Goal: Task Accomplishment & Management: Complete application form

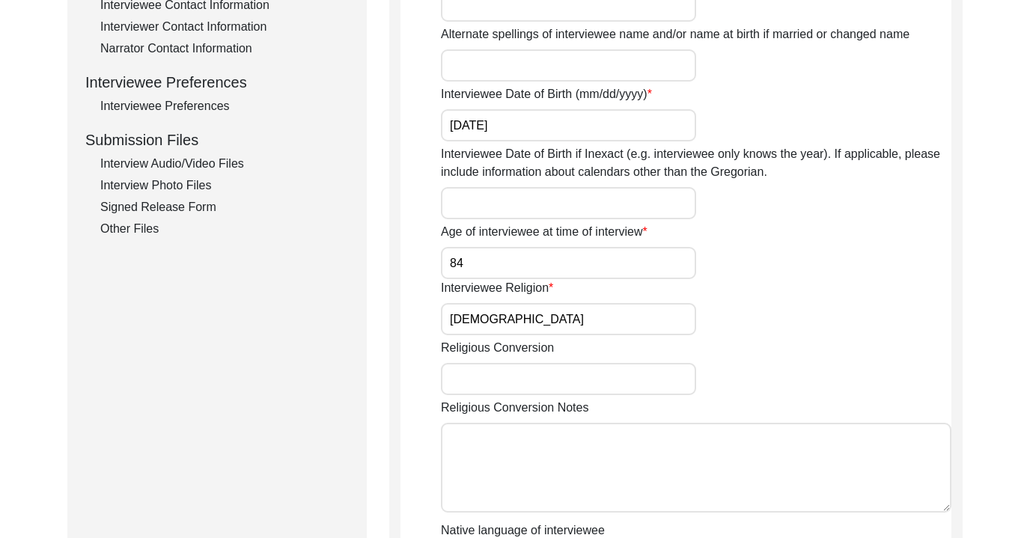
scroll to position [619, 0]
click at [186, 165] on div "Interview Audio/Video Files" at bounding box center [224, 163] width 249 height 18
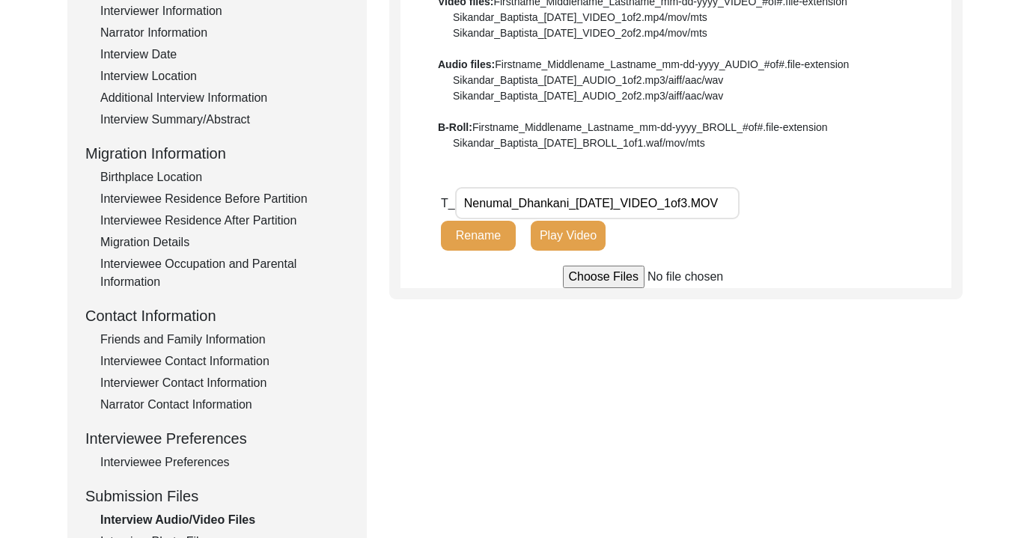
scroll to position [243, 0]
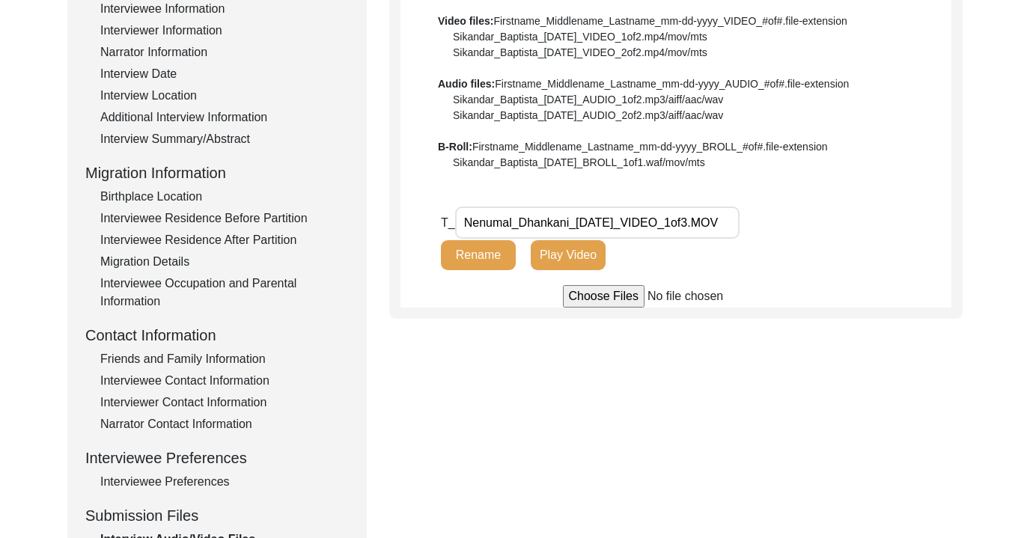
click at [586, 298] on input "file" at bounding box center [676, 296] width 227 height 22
click at [571, 294] on input "file" at bounding box center [676, 296] width 227 height 22
type input "C:\fakepath\Nenumal_Dhankani_[DATE]_VIDEO_2of3.mov"
click at [90, 223] on div "Interview Information Interviewee Information Interviewer Information Narrator …" at bounding box center [216, 294] width 263 height 640
click at [585, 307] on input "file" at bounding box center [676, 296] width 227 height 22
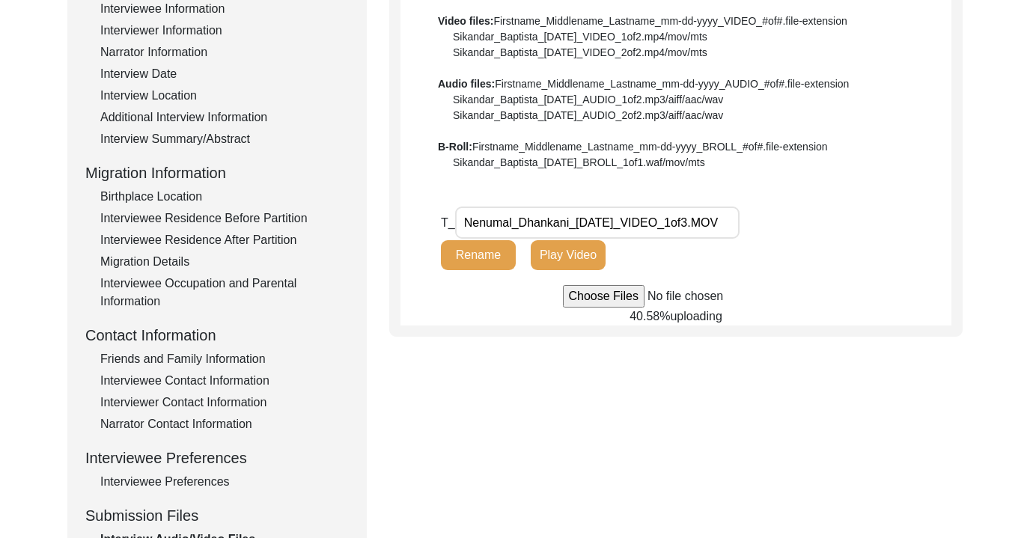
click at [594, 295] on input "file" at bounding box center [676, 296] width 227 height 22
type input "C:\fakepath\Nenumal_Dhankani_[DATE]_PHOTO_3of5.HEIC"
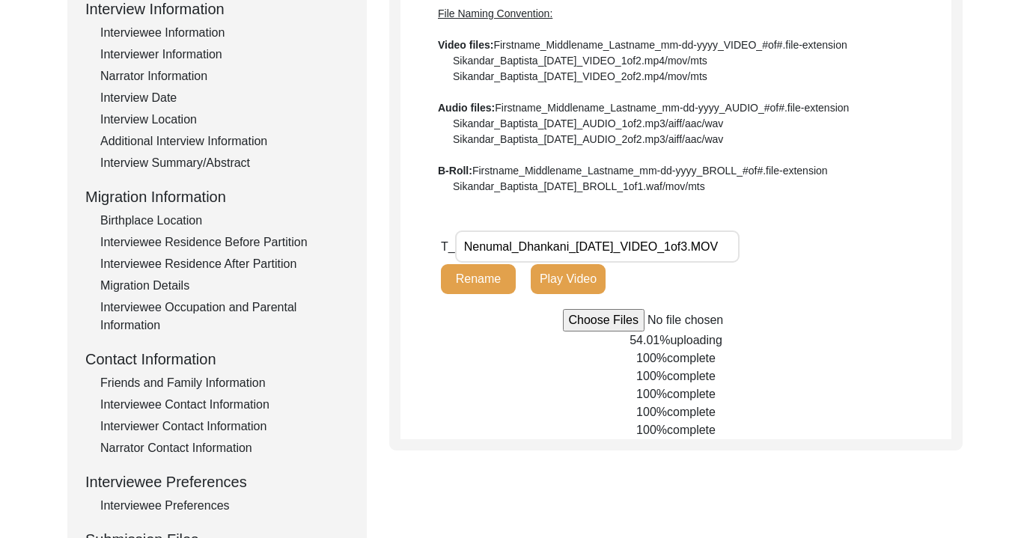
scroll to position [300, 0]
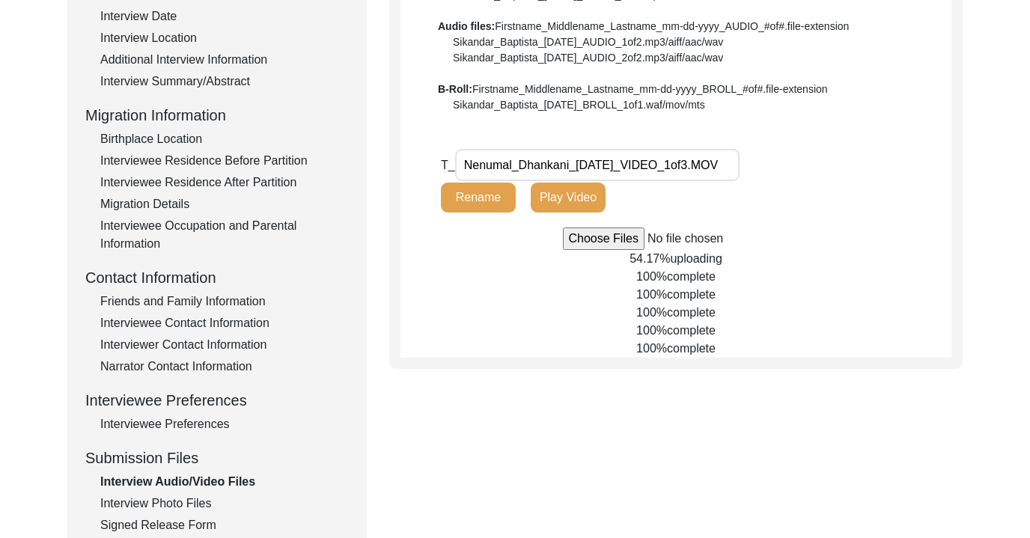
click at [183, 507] on div "Interview Photo Files" at bounding box center [224, 504] width 249 height 18
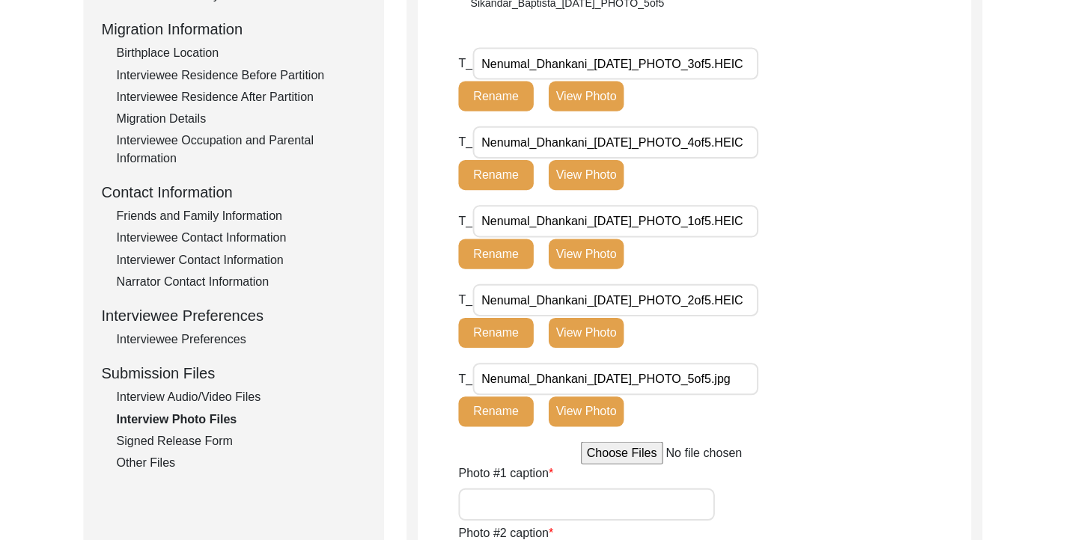
scroll to position [382, 0]
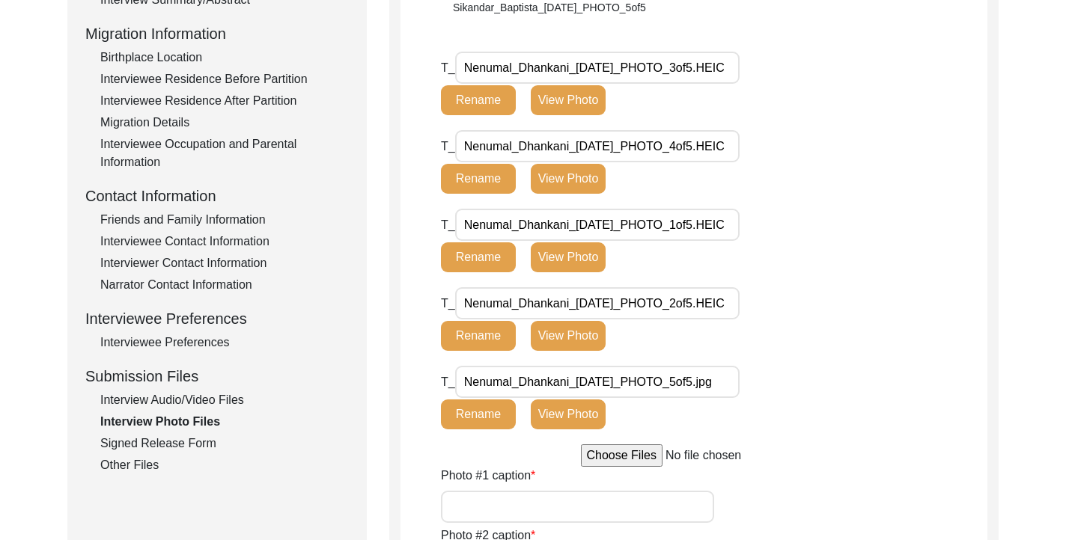
click at [592, 101] on button "View Photo" at bounding box center [568, 100] width 75 height 30
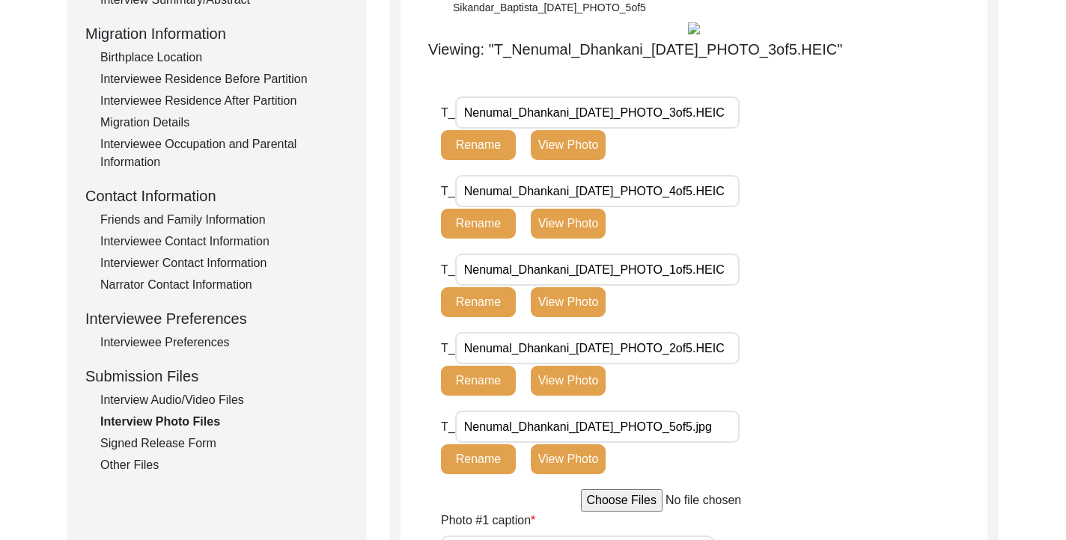
click at [582, 146] on button "View Photo" at bounding box center [568, 145] width 75 height 30
click at [756, 161] on div "T_ Nenumal_Dhankani_[DATE]_PHOTO_3of5.HEIC Rename View Photo" at bounding box center [632, 134] width 382 height 75
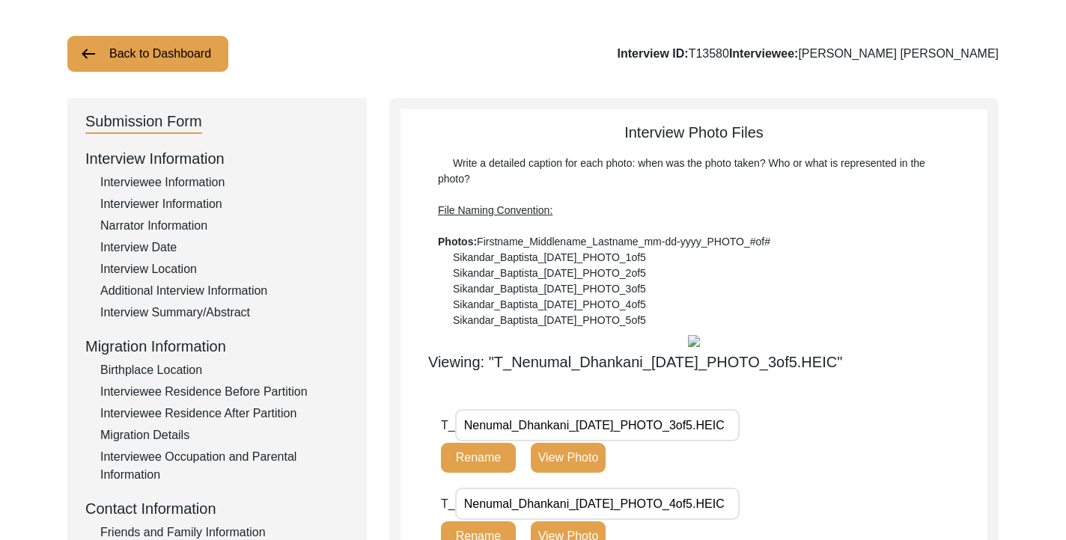
scroll to position [0, 0]
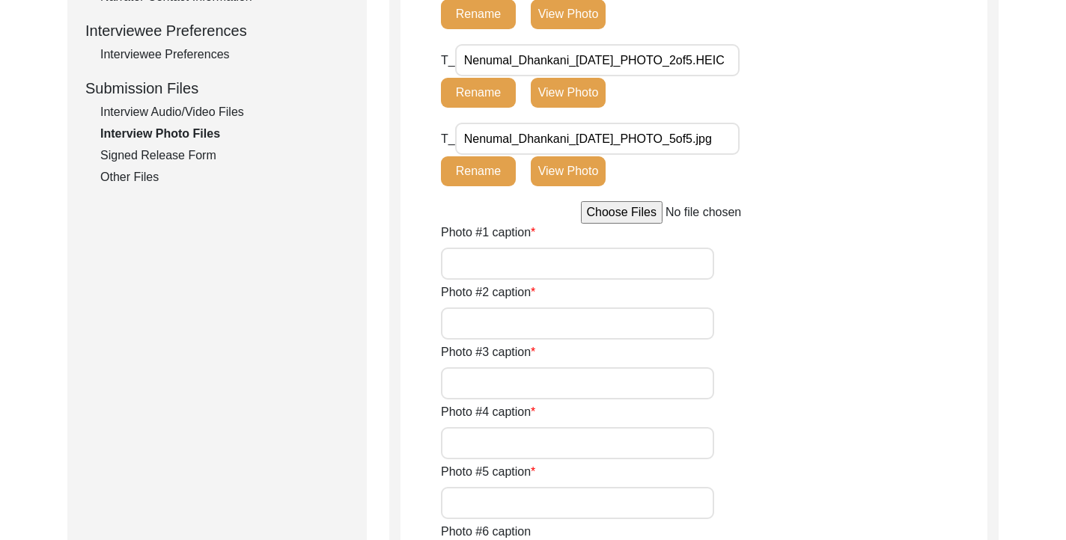
click at [209, 115] on div "Interview Audio/Video Files" at bounding box center [224, 112] width 249 height 18
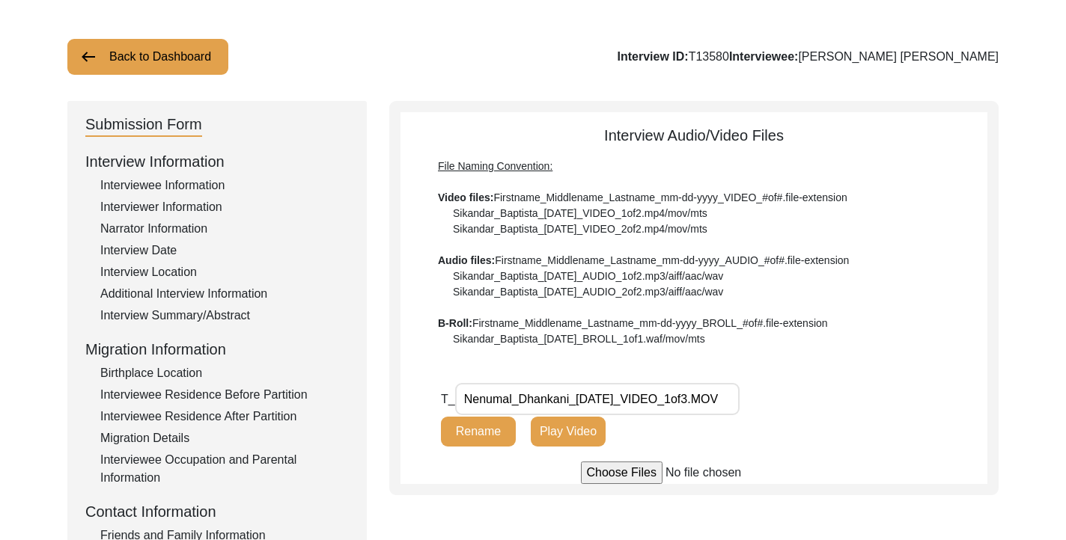
scroll to position [64, 0]
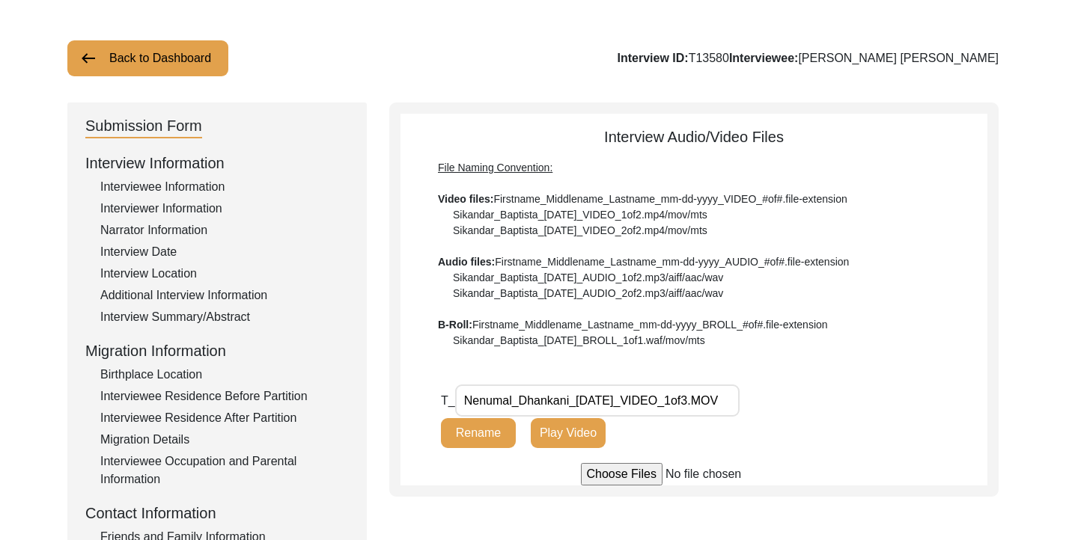
click at [547, 433] on button "Play Video" at bounding box center [568, 433] width 75 height 30
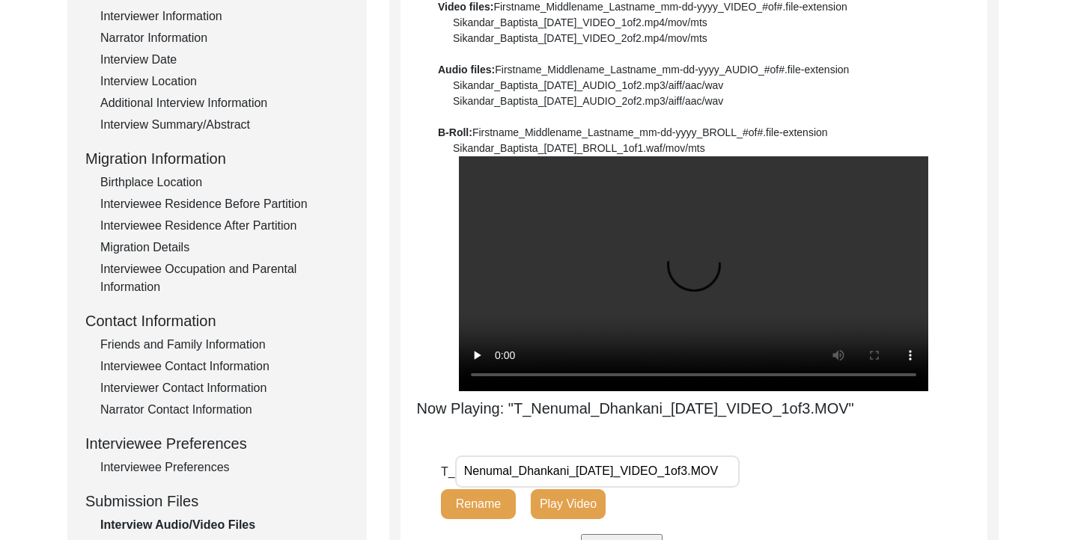
scroll to position [263, 0]
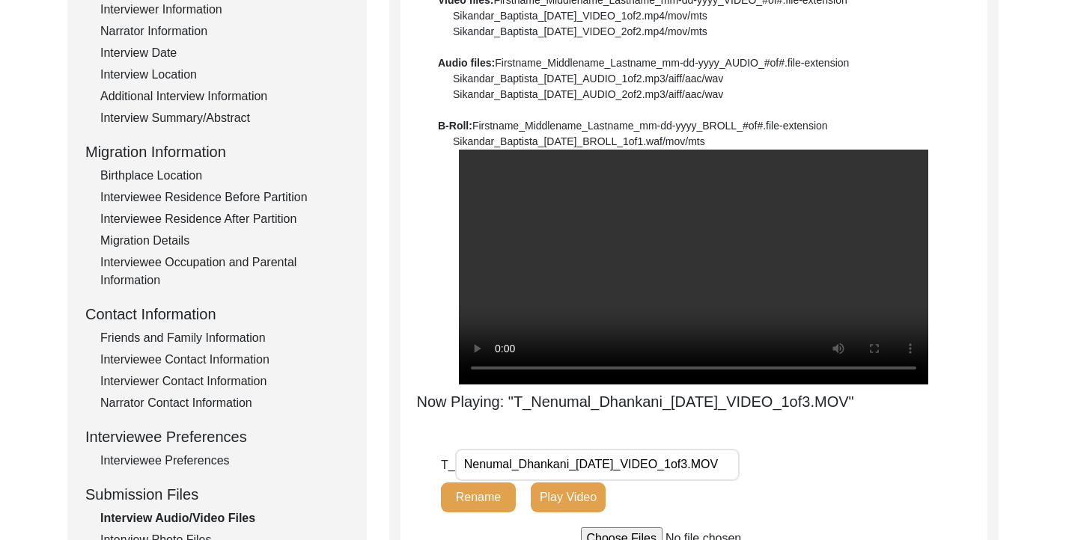
click at [603, 528] on input "file" at bounding box center [694, 539] width 227 height 22
click at [983, 297] on div "Interview Audio/Video Files File Naming Convention: Video files: Firstname_Midd…" at bounding box center [693, 239] width 587 height 624
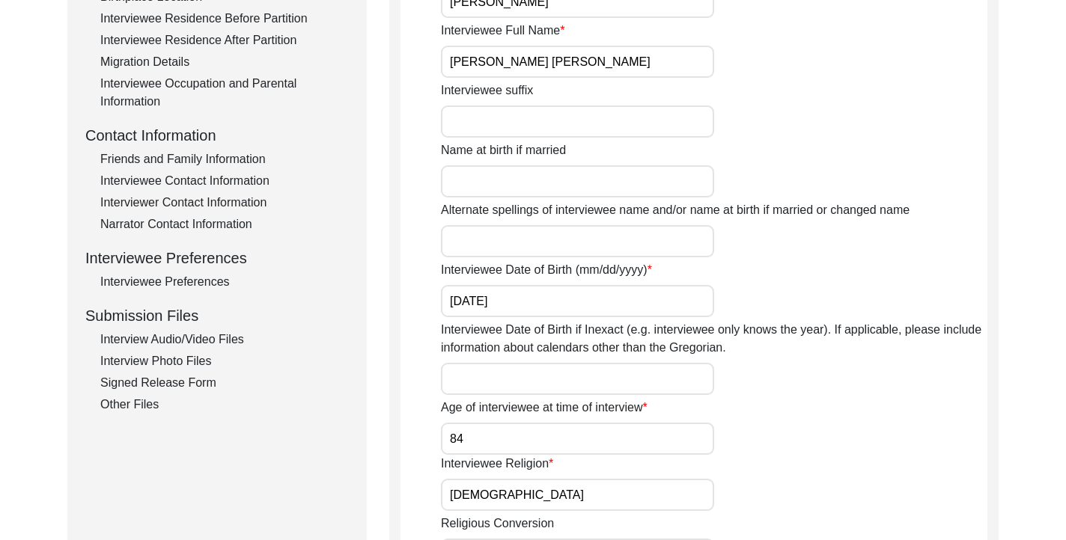
scroll to position [495, 0]
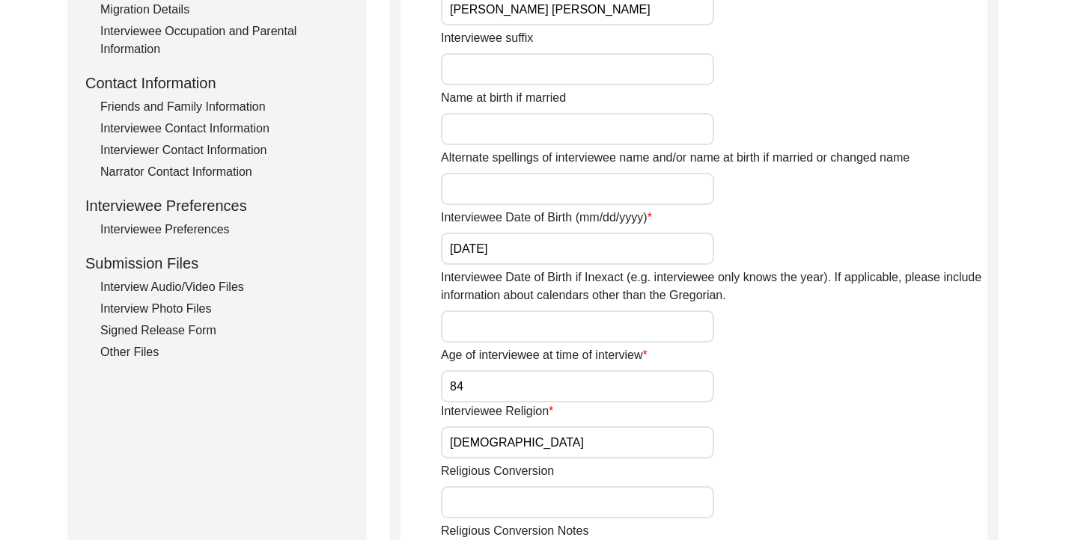
click at [158, 285] on div "Interview Audio/Video Files" at bounding box center [224, 287] width 249 height 18
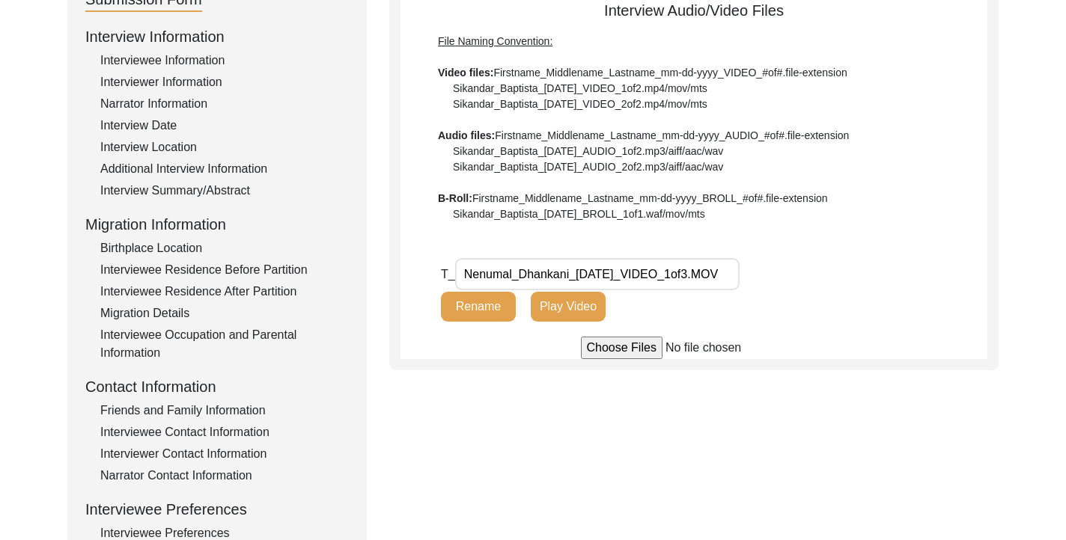
scroll to position [311, 0]
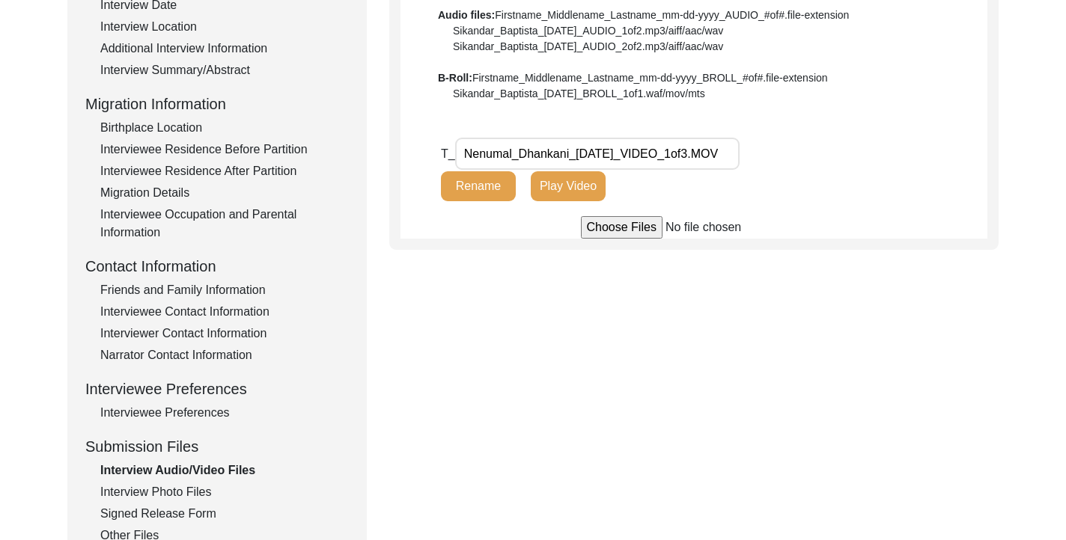
click at [185, 493] on div "Interview Photo Files" at bounding box center [224, 493] width 249 height 18
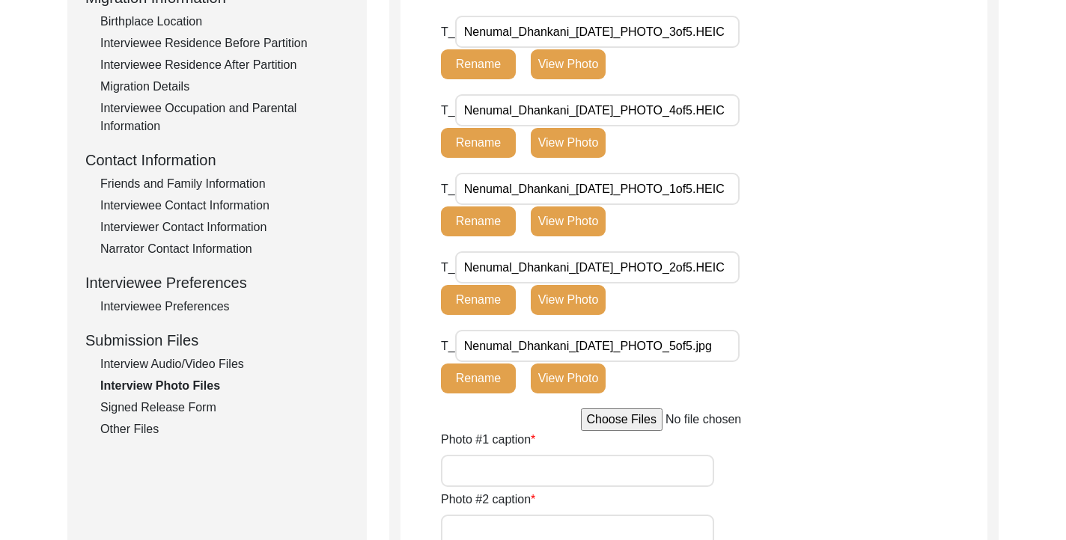
scroll to position [504, 0]
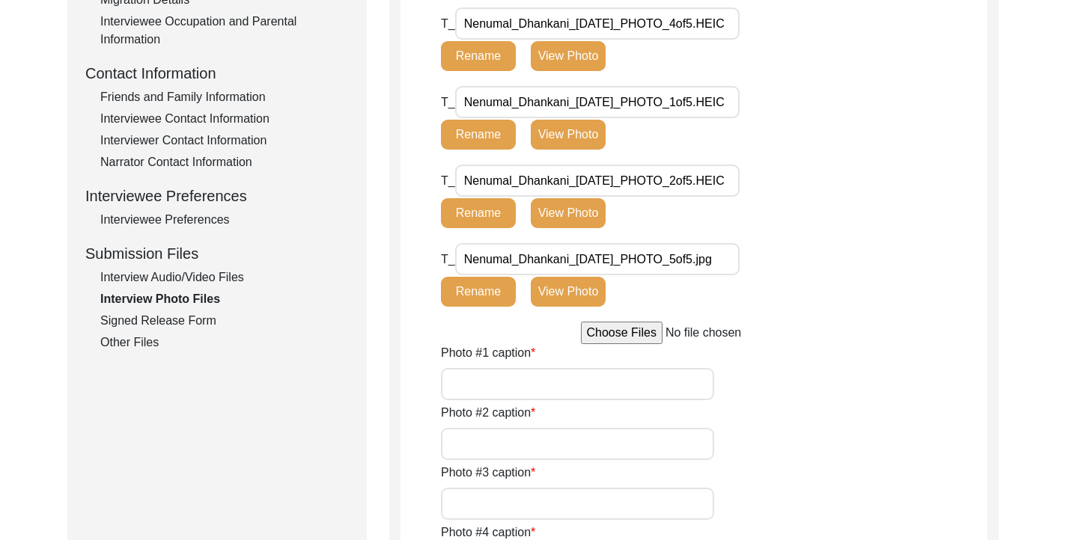
click at [221, 278] on div "Interview Audio/Video Files" at bounding box center [224, 278] width 249 height 18
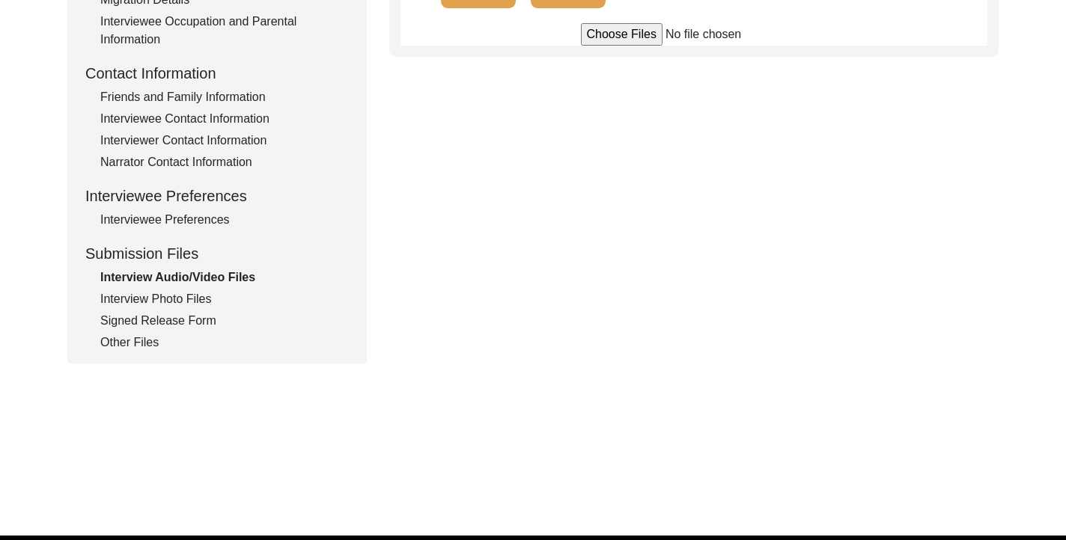
click at [210, 309] on div "Interview Information Interviewee Information Interviewer Information Narrator …" at bounding box center [216, 32] width 263 height 640
click at [206, 301] on div "Interview Photo Files" at bounding box center [224, 299] width 249 height 18
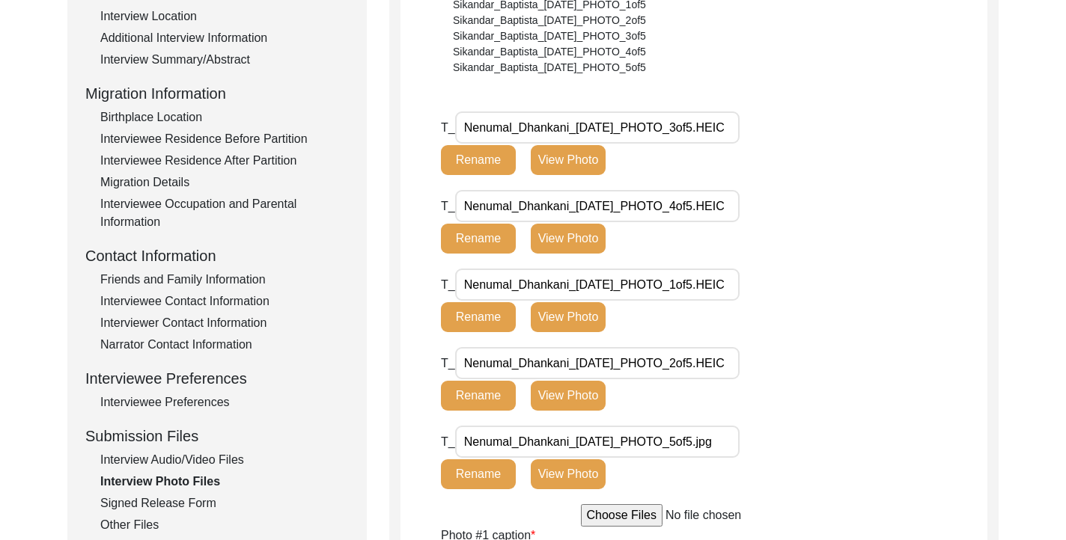
scroll to position [593, 0]
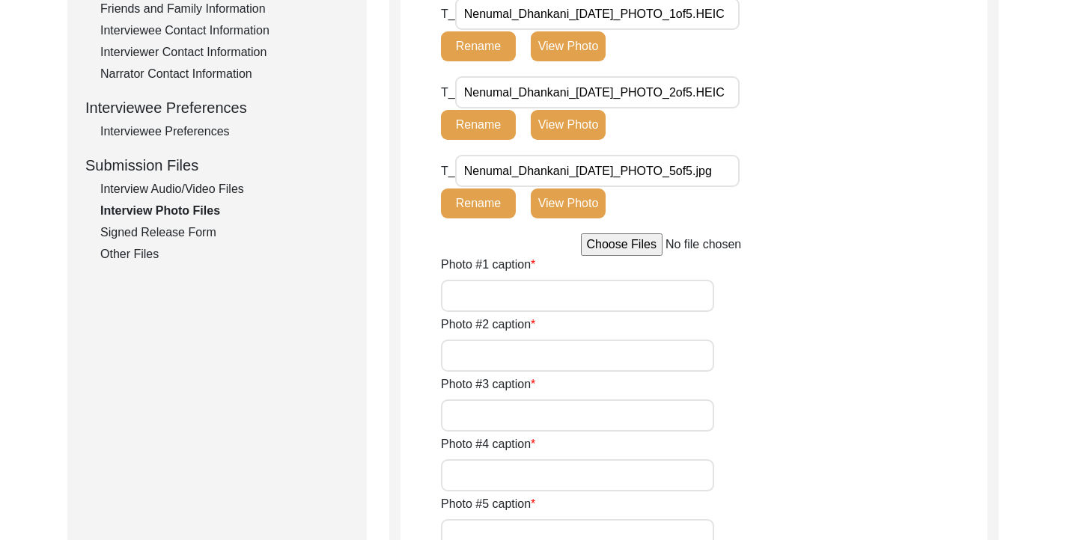
click at [226, 191] on div "Interview Audio/Video Files" at bounding box center [224, 189] width 249 height 18
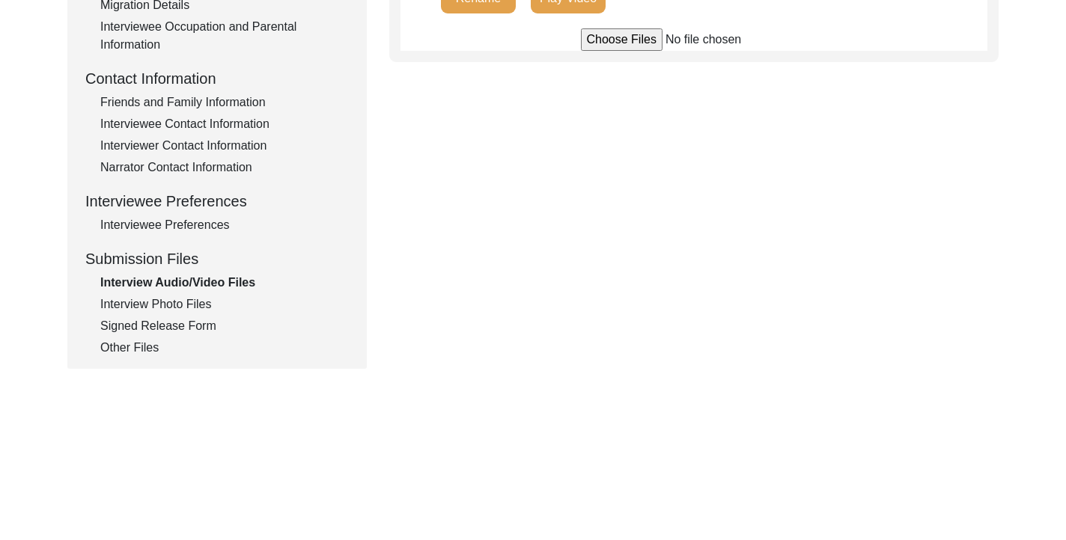
scroll to position [489, 0]
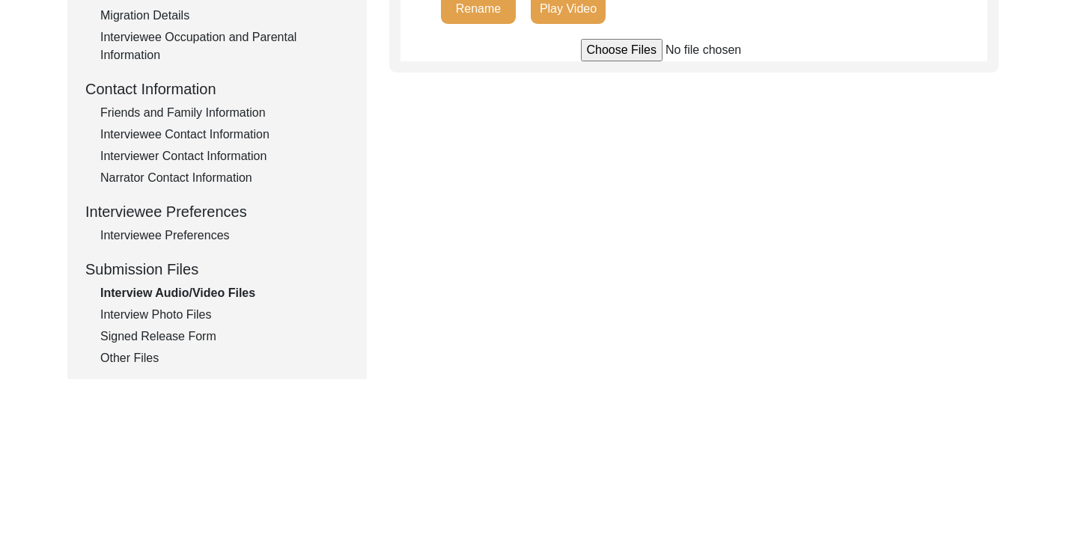
click at [647, 52] on input "file" at bounding box center [694, 50] width 227 height 22
type input "C:\fakepath\Nenumal_Dhankani_[DATE]_VIDEO_2of3.mov"
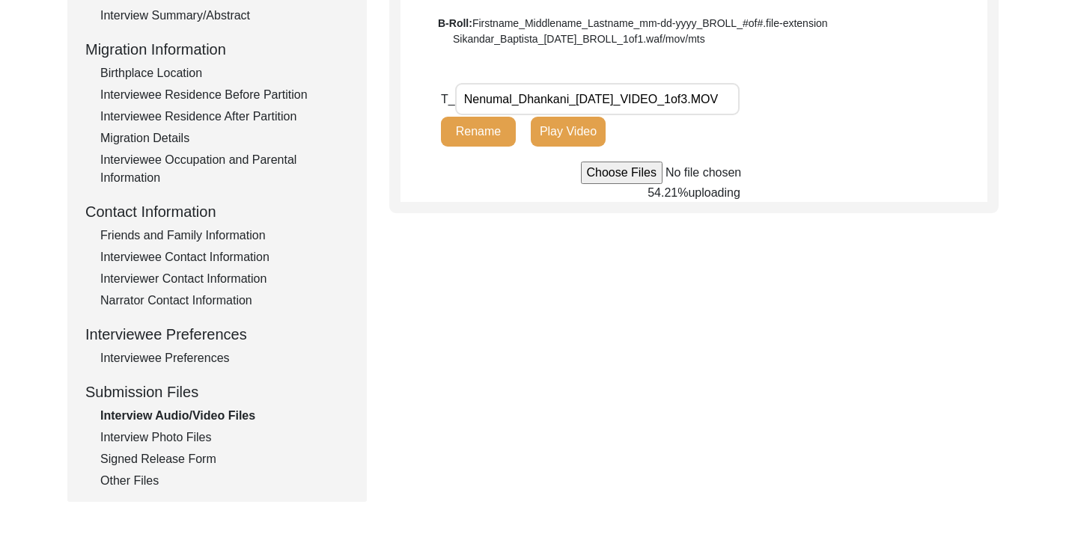
scroll to position [365, 0]
click at [186, 438] on div "Interview Photo Files" at bounding box center [224, 439] width 249 height 18
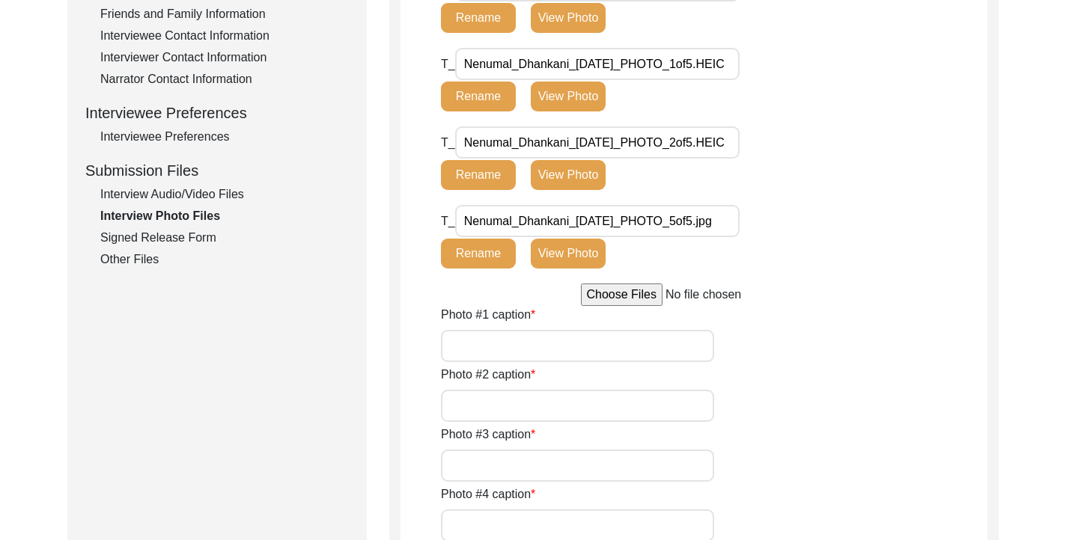
scroll to position [627, 0]
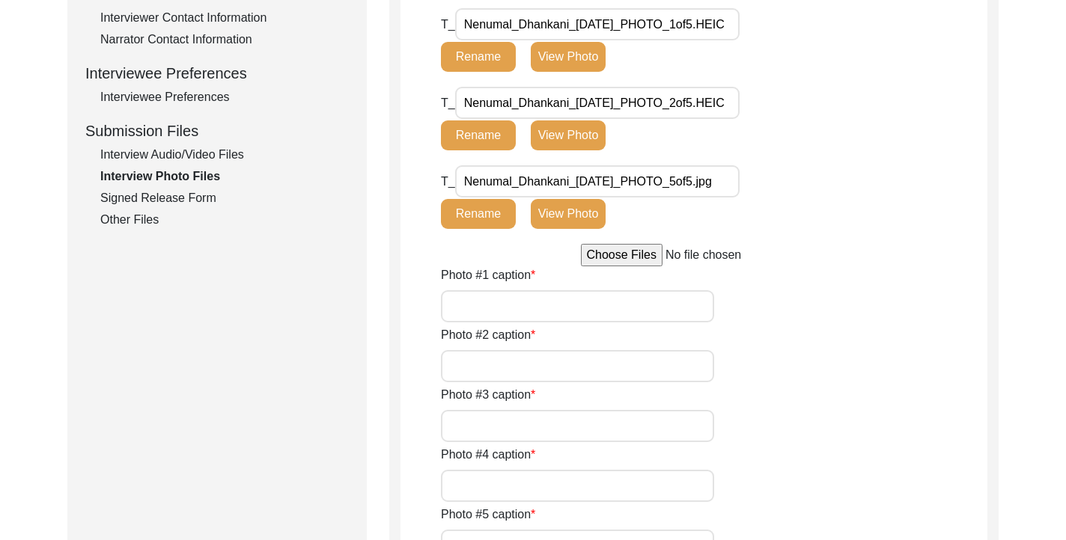
click at [513, 304] on input "Photo #1 caption" at bounding box center [577, 306] width 273 height 32
click at [475, 308] on input "Mr Dhankani is sitting at the accounts office, where he maintains the files beh…" at bounding box center [577, 306] width 273 height 32
click at [491, 310] on input "Mr Dhankani is sitting at the accounts office, where he maintains the files beh…" at bounding box center [577, 306] width 273 height 32
type input "Mr Dhankani is sitting at the accounts office, where he maintains the files beh…"
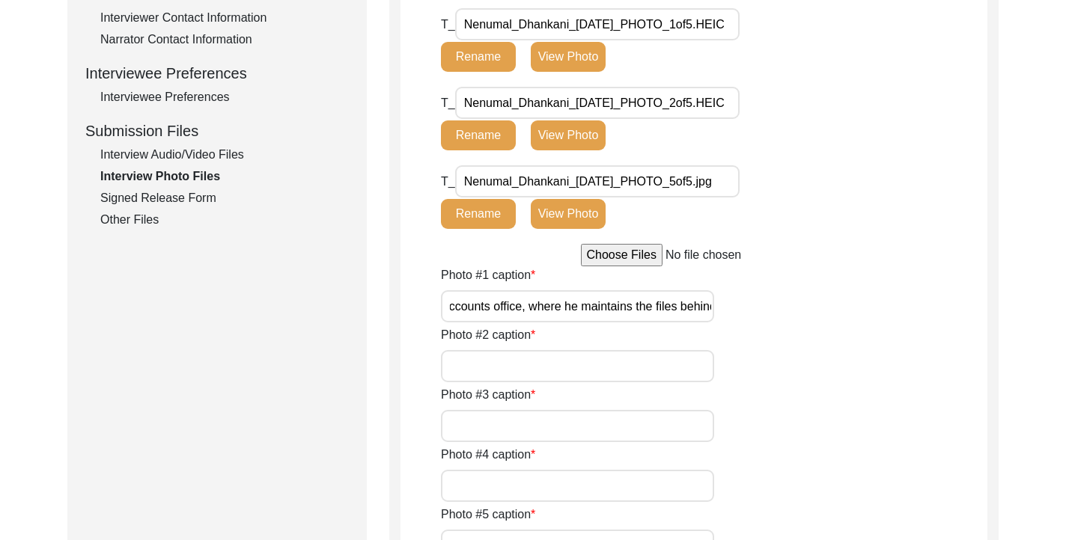
scroll to position [0, 0]
click at [480, 351] on input "Photo #2 caption" at bounding box center [577, 366] width 273 height 32
type input "Mr Dhankani leaving for his home on his scooty, in the alley of his office"
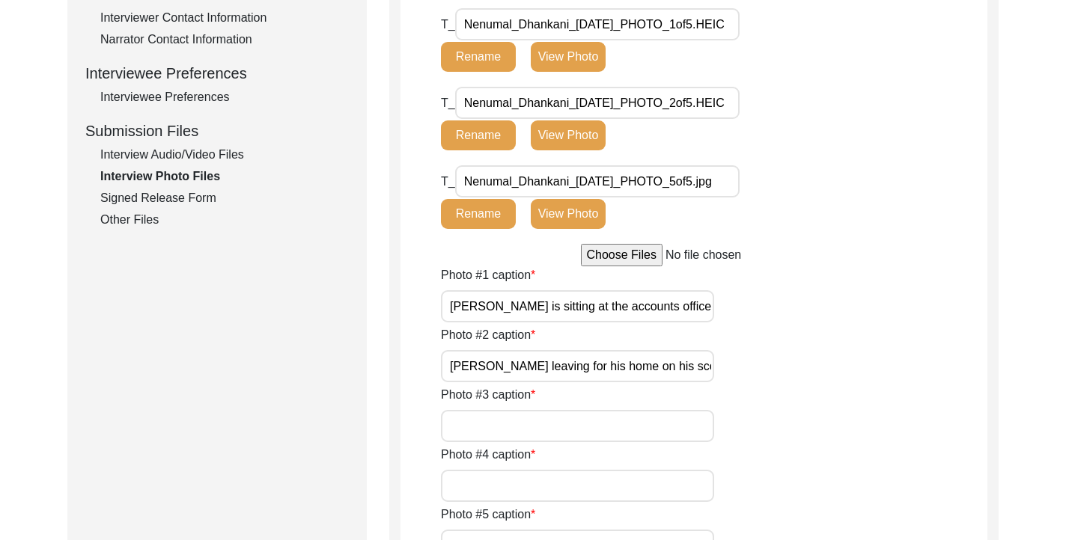
click at [558, 429] on input "Photo #3 caption" at bounding box center [577, 426] width 273 height 32
type input "The day of interview. He insisted we stand and take the picture and the office …"
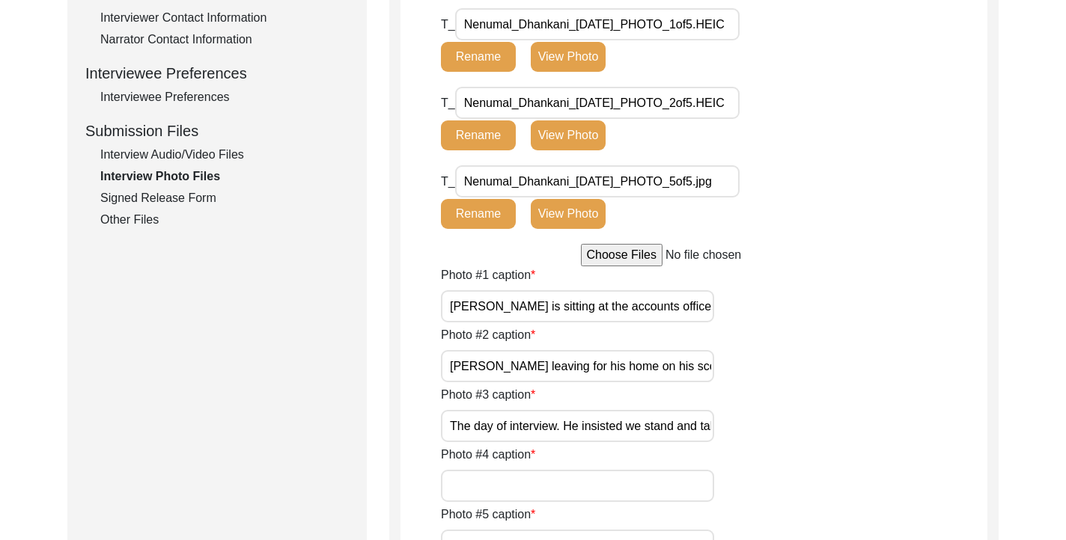
click at [550, 484] on input "Photo #4 caption" at bounding box center [577, 486] width 273 height 32
type input "A"
type input "The day of the interview when I met him for the first time. He was initially he…"
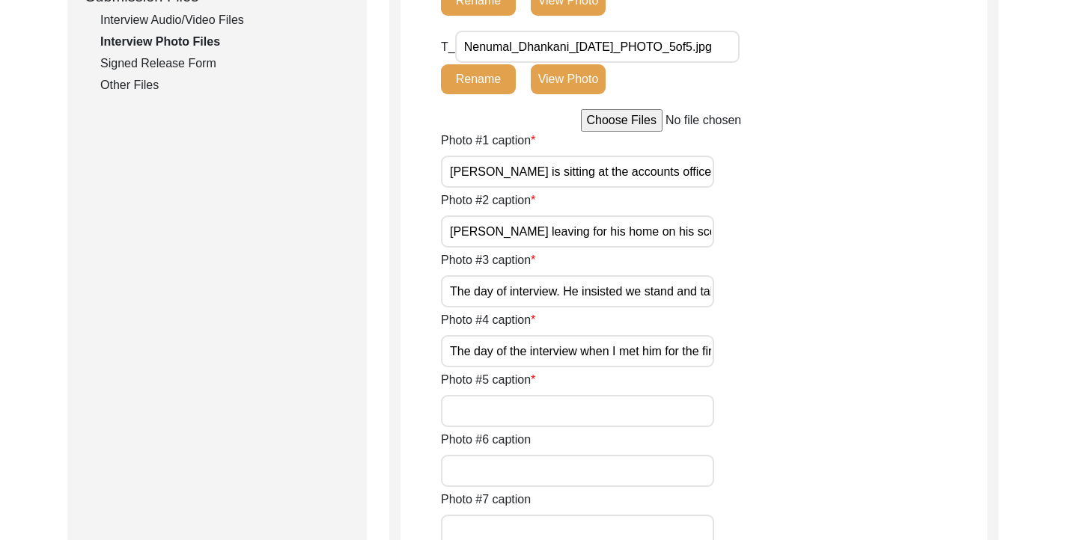
scroll to position [770, 0]
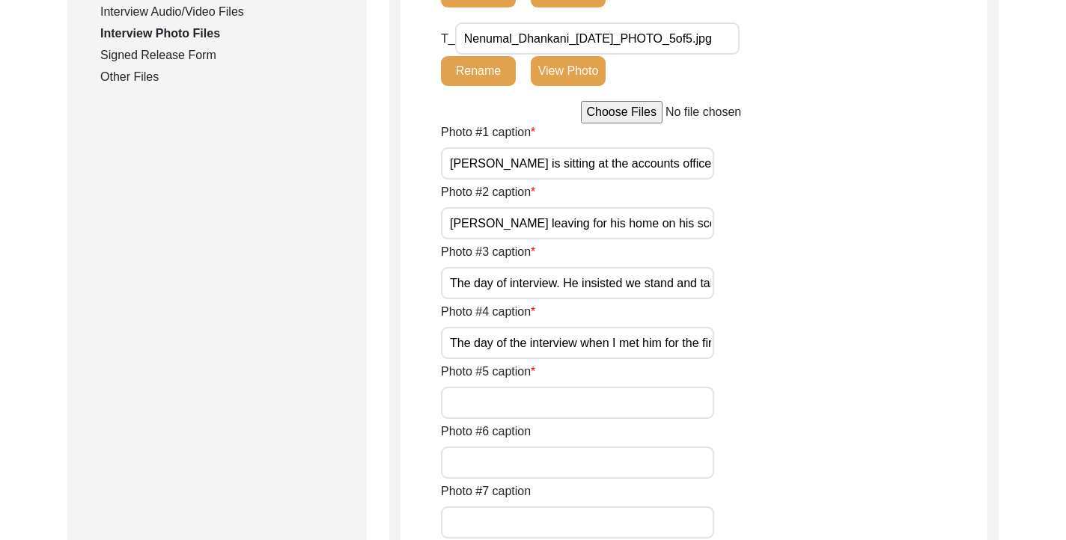
click at [484, 415] on input "Photo #5 caption" at bounding box center [577, 403] width 273 height 32
type input "N"
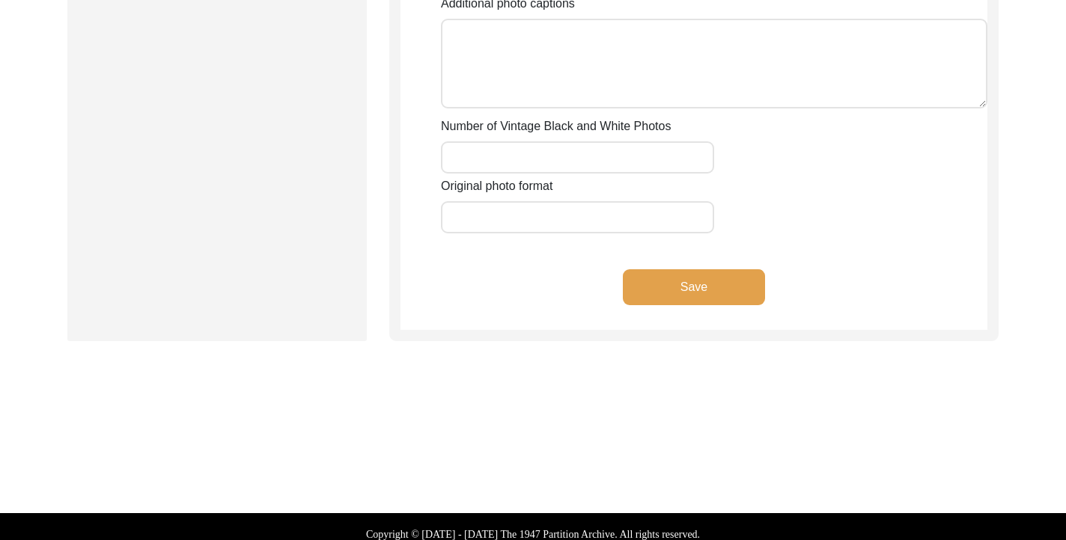
scroll to position [1632, 0]
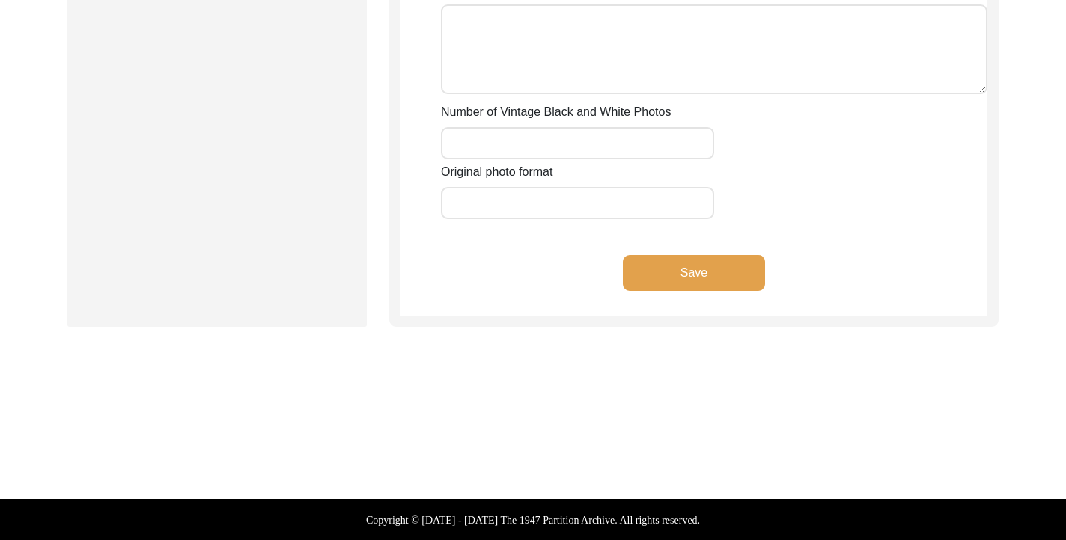
type input "During the interview. Nikhil, Mr Dhankani's staff sent it."
click at [719, 278] on button "Save" at bounding box center [694, 273] width 142 height 36
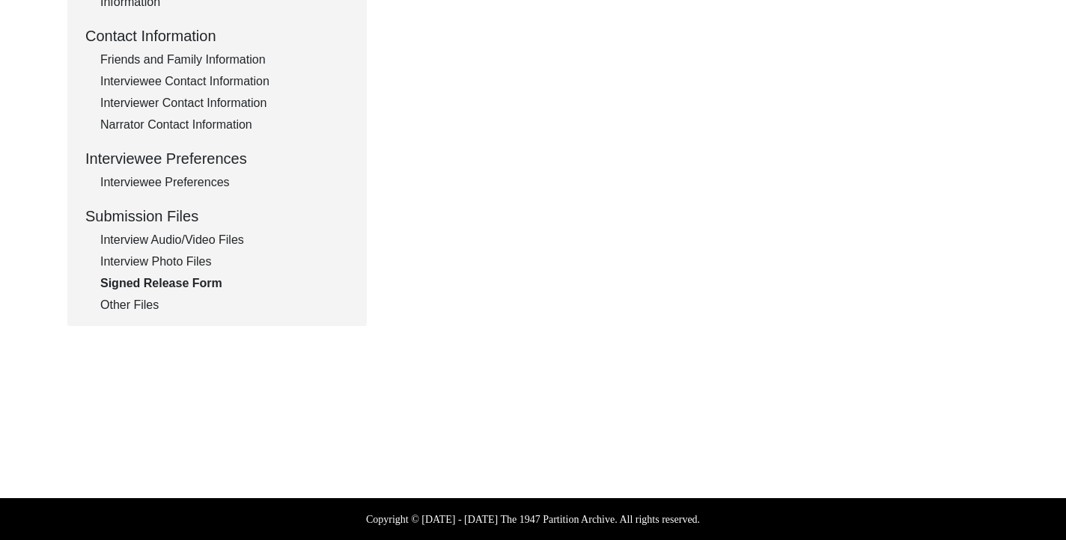
scroll to position [542, 0]
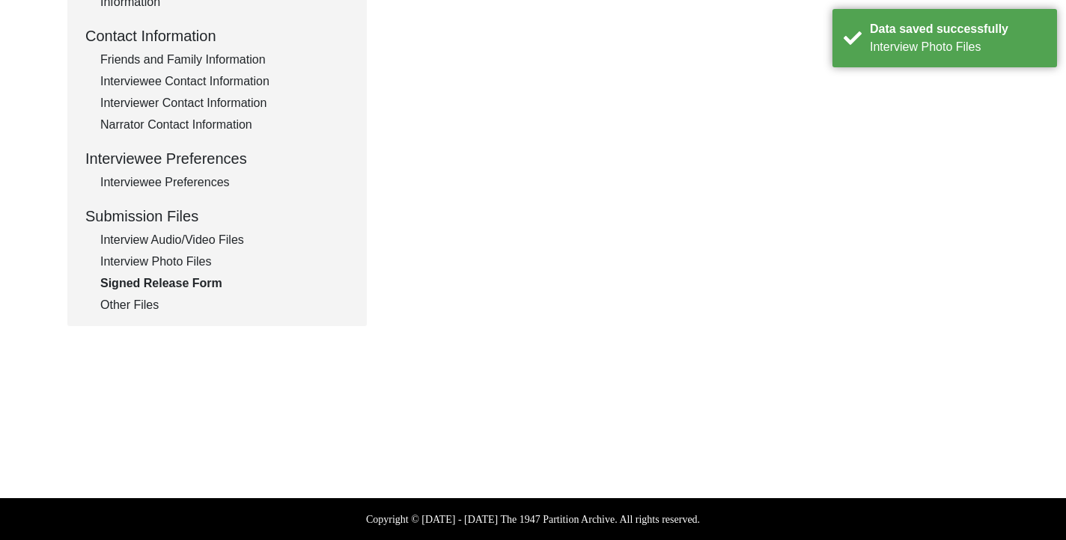
click at [213, 240] on div "Interview Audio/Video Files" at bounding box center [224, 240] width 249 height 18
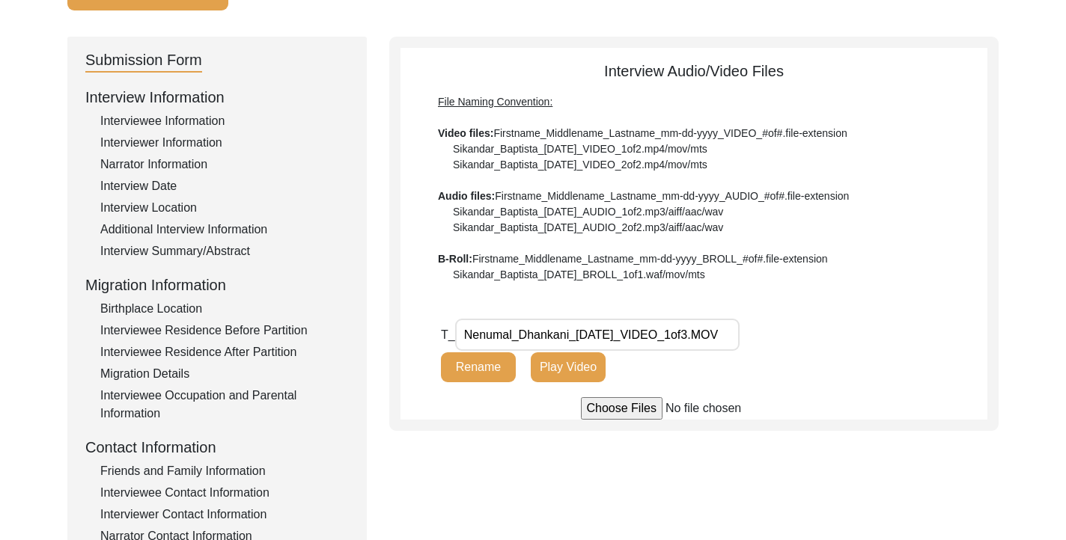
scroll to position [148, 0]
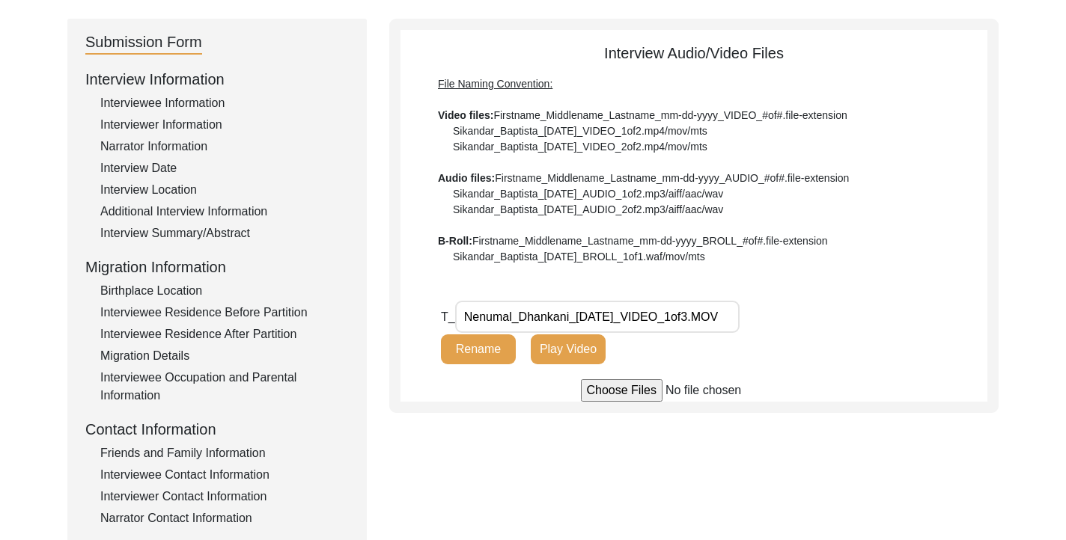
click at [452, 320] on span "T_" at bounding box center [448, 317] width 14 height 13
click at [461, 328] on input "Nenumal_Dhankani_[DATE]_VIDEO_1of3.MOV" at bounding box center [597, 317] width 284 height 32
click at [481, 327] on input "Nenumal_Dhankani_[DATE]_VIDEO_1of3.MOV" at bounding box center [597, 317] width 284 height 32
click at [490, 305] on input "Nenumal_Dhankani_[DATE]_VIDEO_1of3.MOV" at bounding box center [597, 317] width 284 height 32
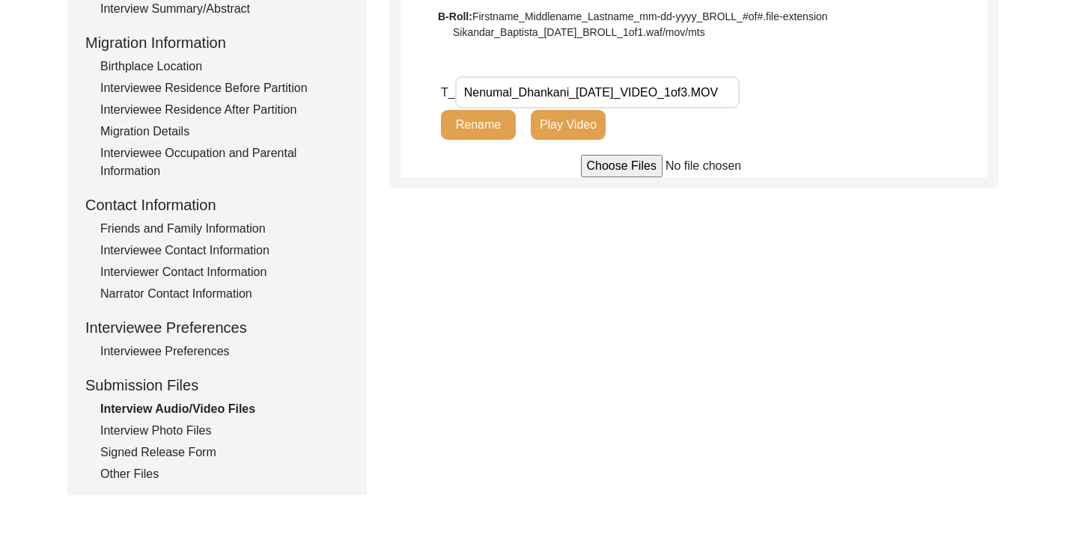
scroll to position [376, 0]
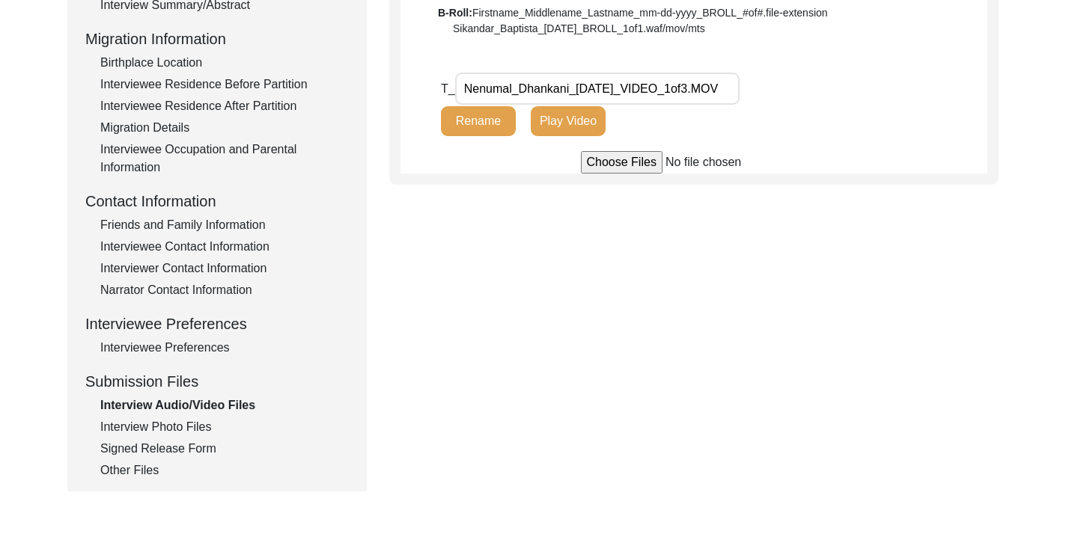
click at [579, 96] on input "Nenumal_Dhankani_[DATE]_VIDEO_1of3.MOV" at bounding box center [597, 89] width 284 height 32
click at [824, 108] on div "T_ Nenumal_Dhankani_10-03-2025_VIDEO_1of3.MOV Rename Play Video" at bounding box center [714, 112] width 546 height 79
click at [636, 170] on input "file" at bounding box center [694, 162] width 227 height 22
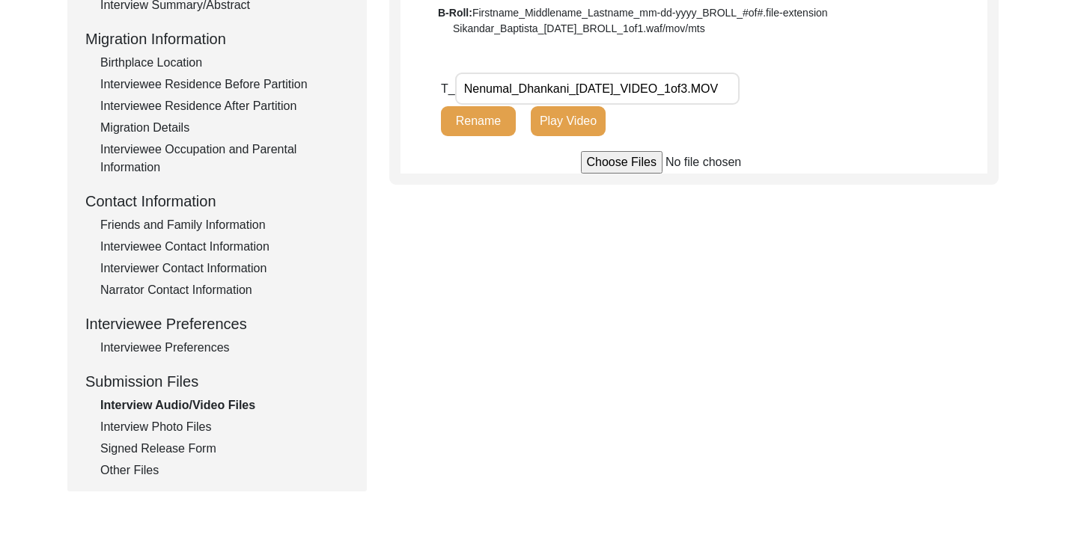
type input "C:\fakepath\Nenumal_Dhankani_[DATE]_VIDEO_2of3.mov"
click at [587, 328] on div "Submission Form Interview Information Interviewee Information Interviewer Infor…" at bounding box center [532, 140] width 931 height 701
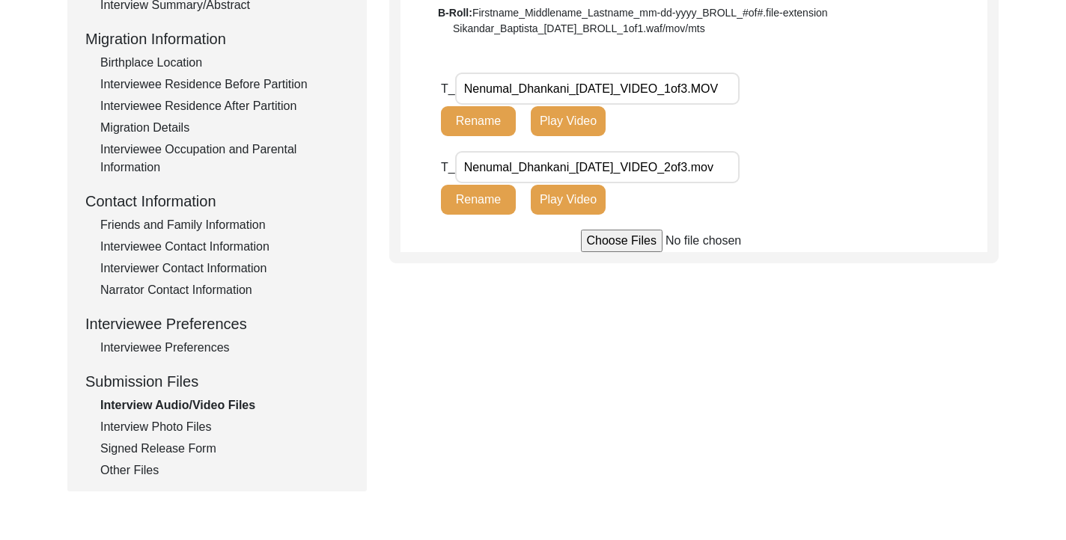
click at [646, 243] on input "file" at bounding box center [694, 241] width 227 height 22
type input "C:\fakepath\Nenumal_Dhankani_10-03-2025_VIDEO_3of3.MOV"
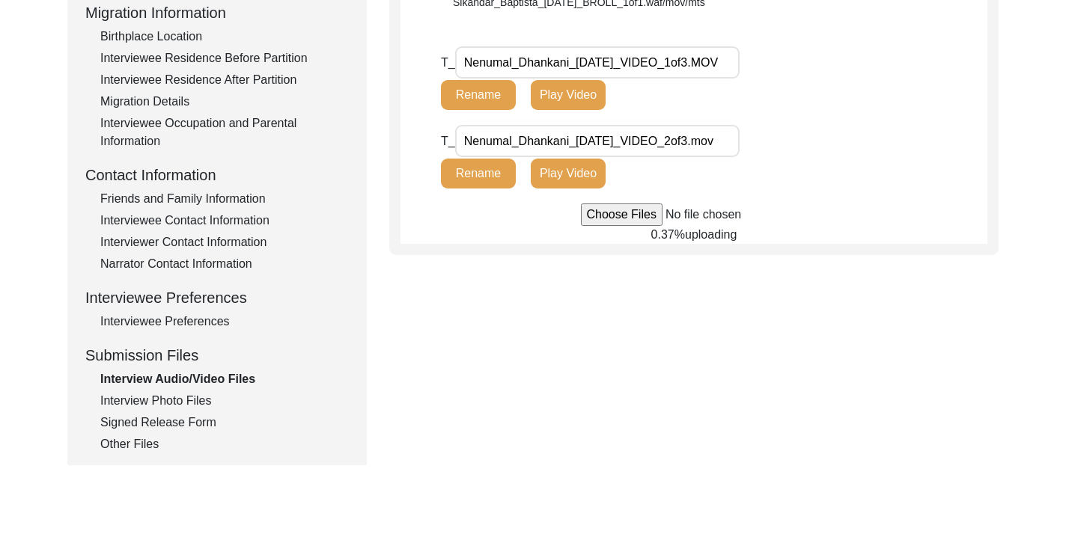
scroll to position [407, 0]
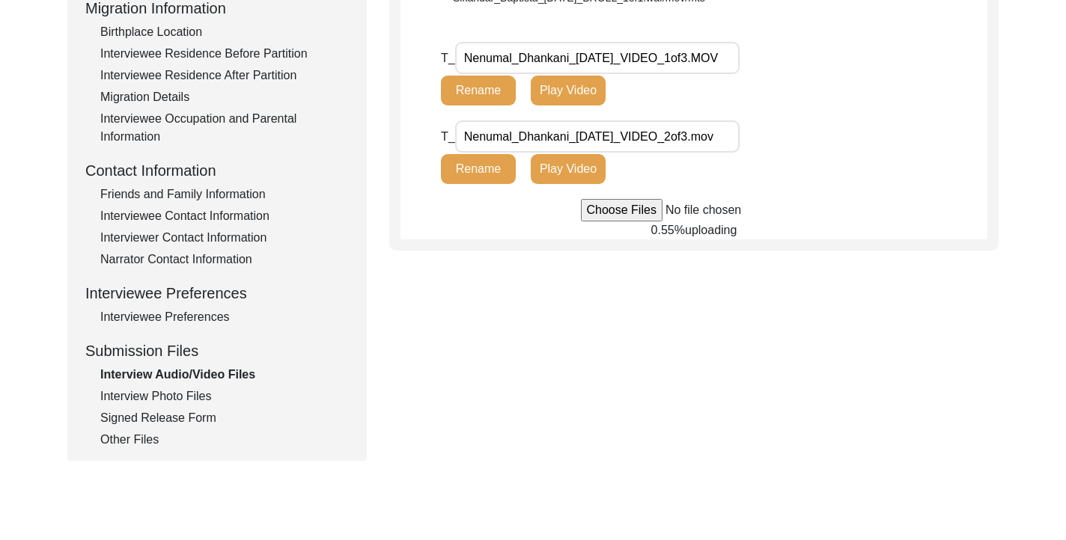
click at [196, 415] on div "Signed Release Form" at bounding box center [224, 418] width 249 height 18
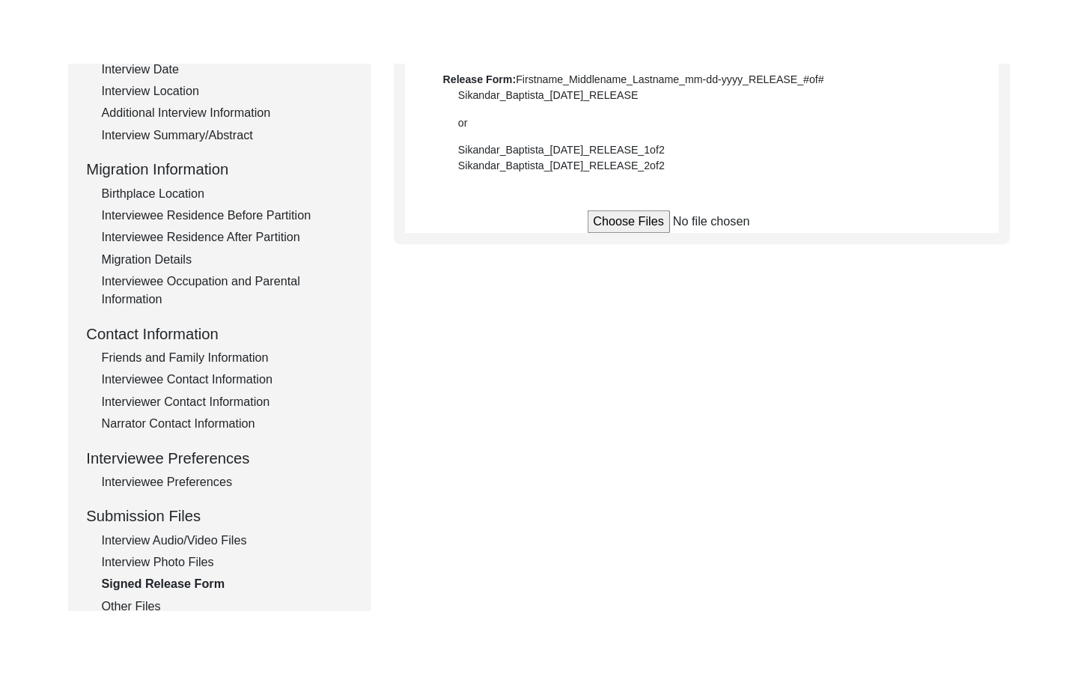
scroll to position [309, 0]
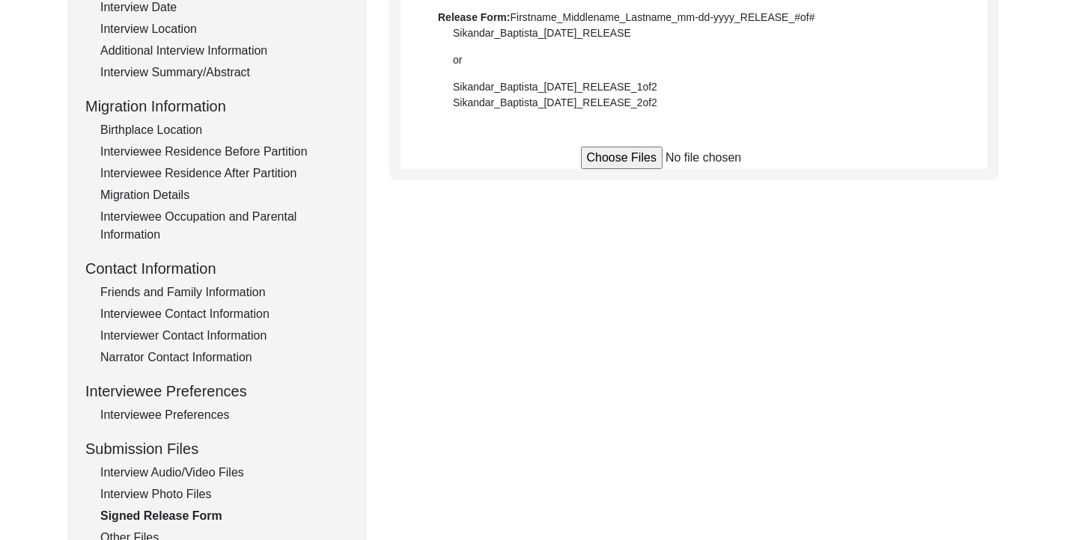
click at [820, 289] on div "Submission Form Interview Information Interviewee Information Interviewer Infor…" at bounding box center [532, 208] width 931 height 701
click at [699, 233] on div "Submission Form Interview Information Interviewee Information Interviewer Infor…" at bounding box center [532, 208] width 931 height 701
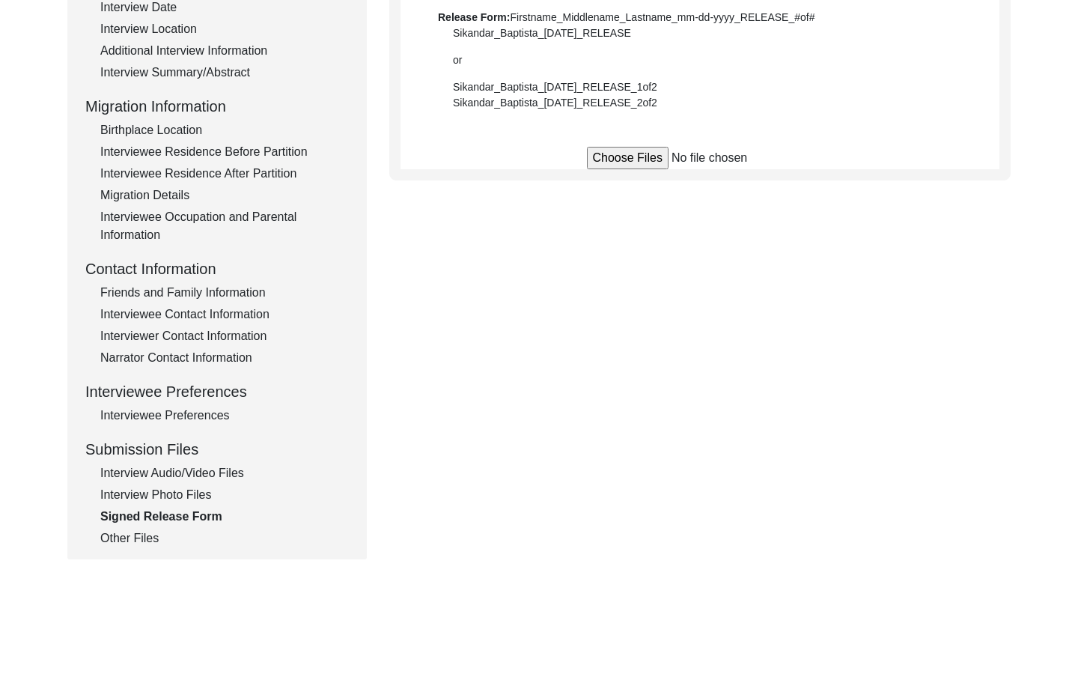
click at [629, 159] on input "file" at bounding box center [700, 158] width 227 height 22
type input "C:\fakepath\Nenumal_Dhankani_10-03-2025_RELEASE_1of2.HEIC"
click at [190, 472] on div "Interview Audio/Video Files" at bounding box center [224, 473] width 249 height 18
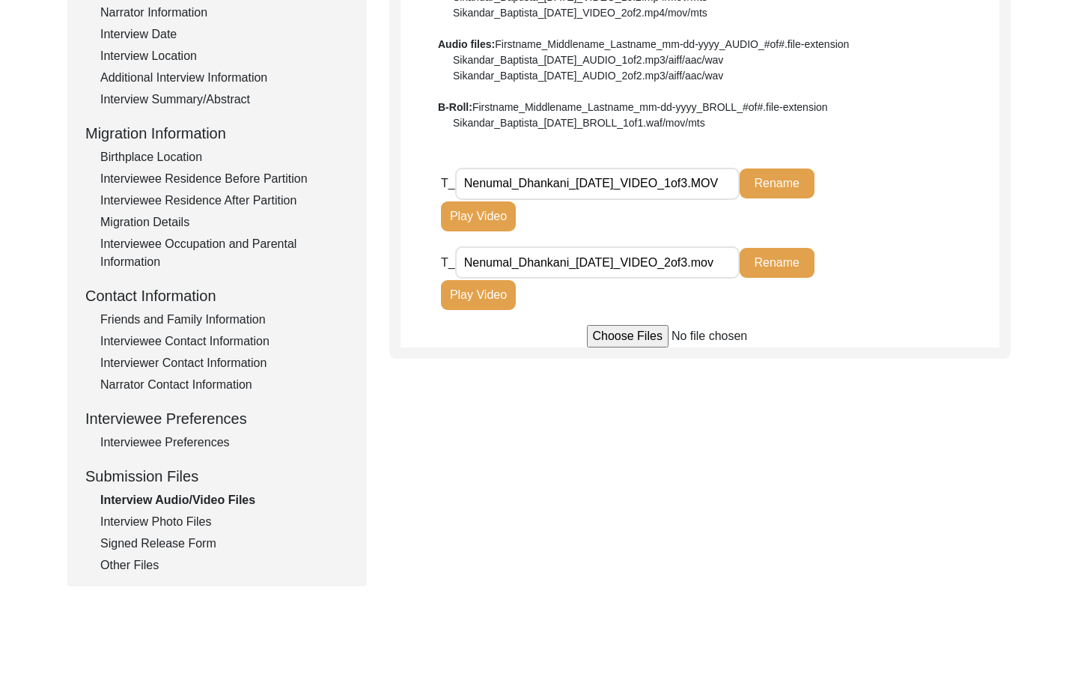
scroll to position [276, 0]
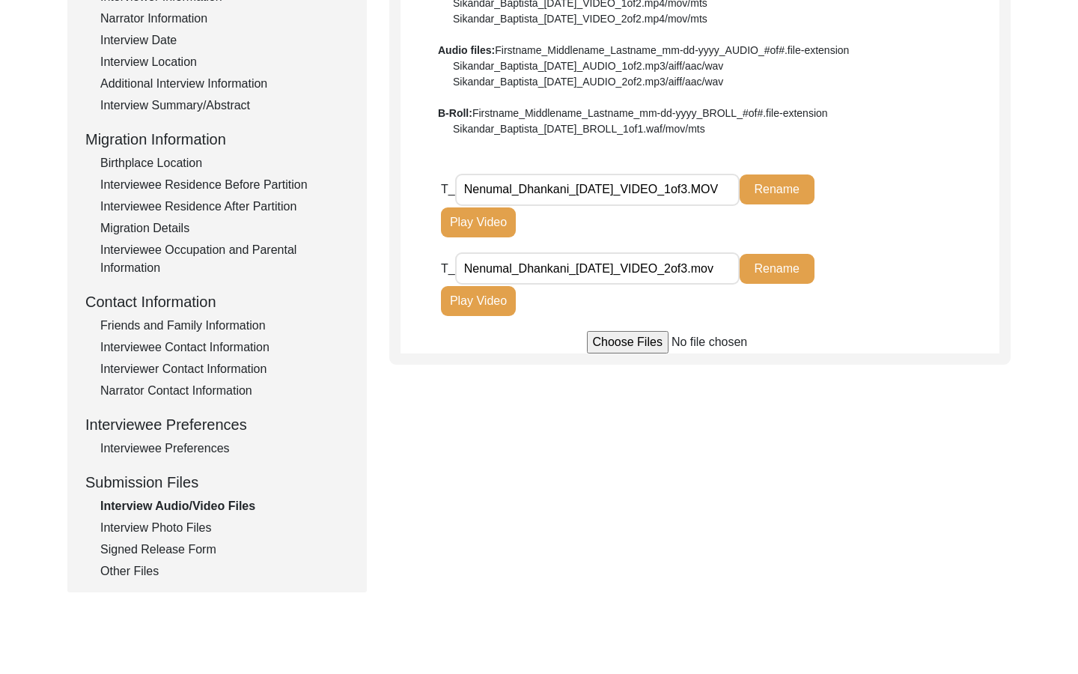
click at [647, 342] on input "file" at bounding box center [700, 342] width 227 height 22
type input "C:\fakepath\Nenumal_Dhankani_10-03-2025_VIDEO_3of3.MOV"
click at [192, 540] on div "Signed Release Form" at bounding box center [224, 549] width 249 height 18
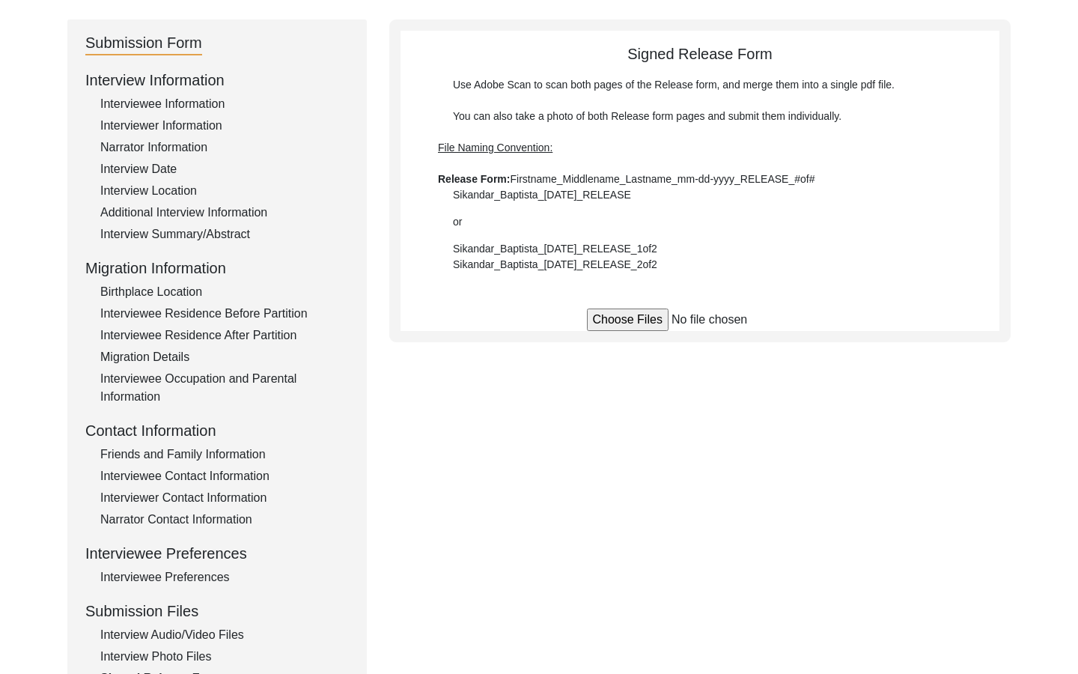
scroll to position [142, 0]
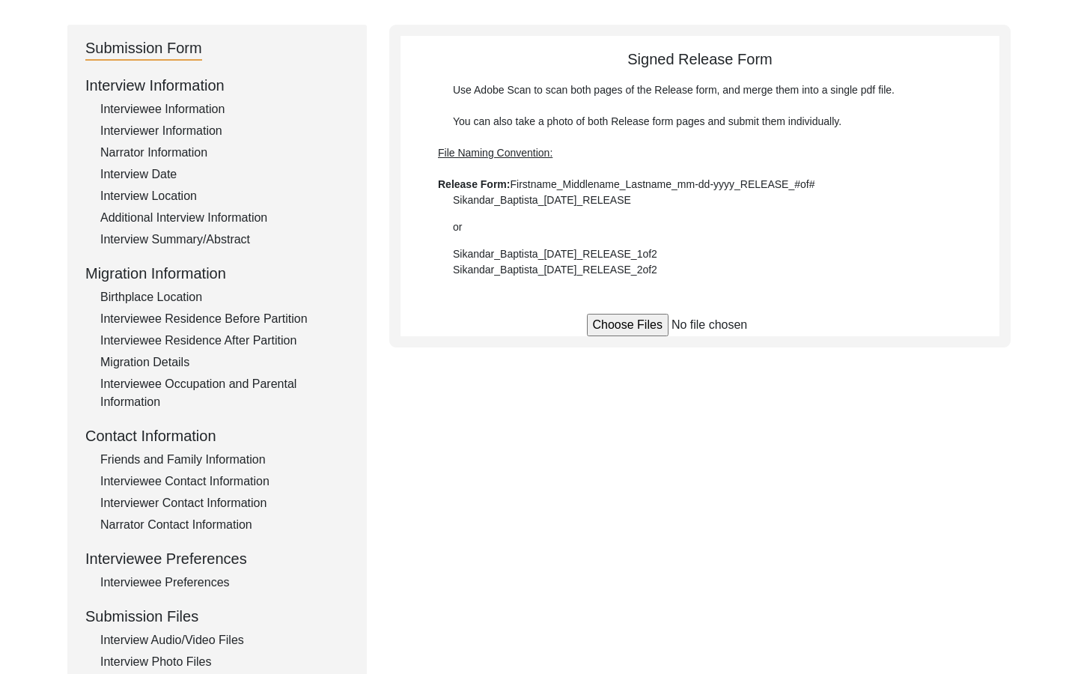
click at [618, 330] on input "file" at bounding box center [700, 325] width 227 height 22
type input "C:\fakepath\Nenumal_Dhankani_10-03-2025_RELEASE_1of2.HEIC"
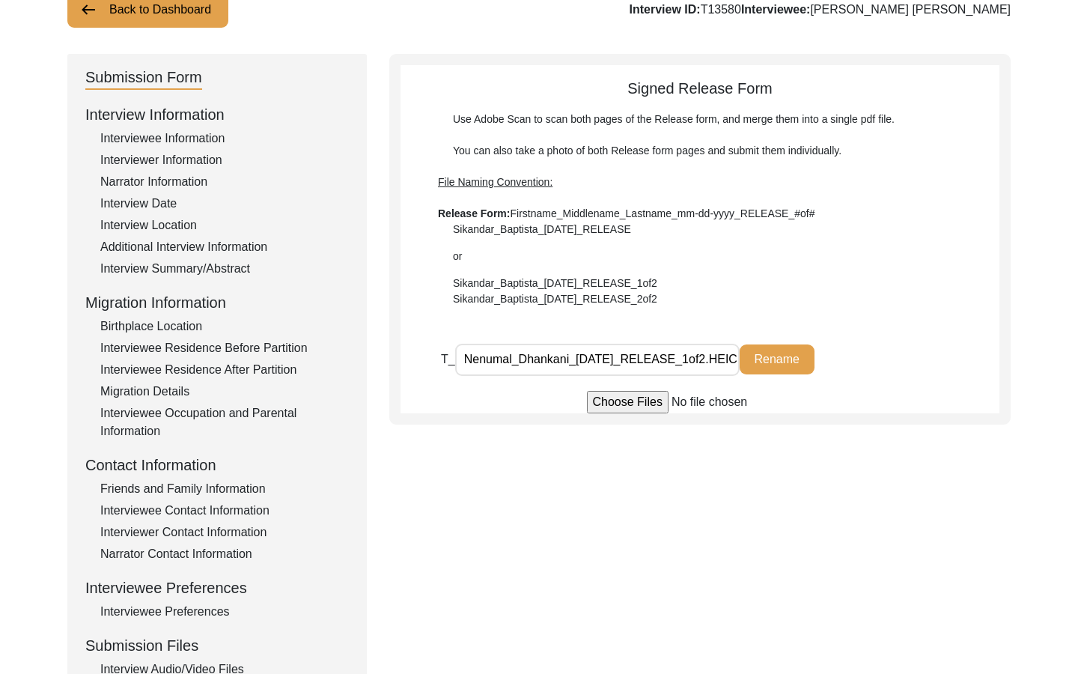
scroll to position [409, 0]
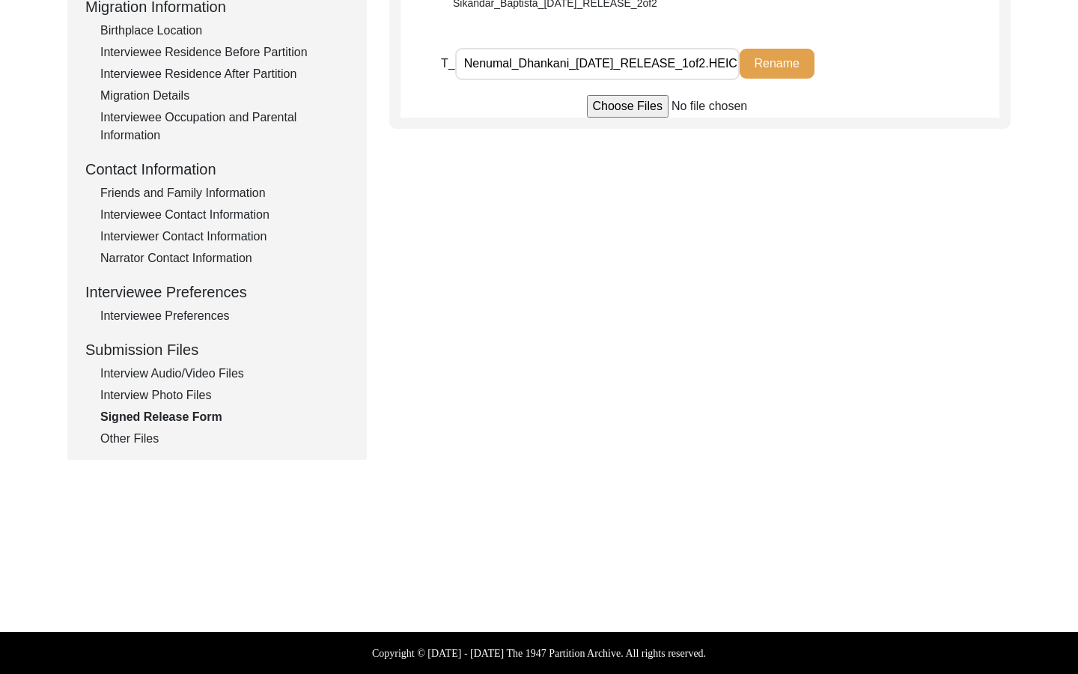
click at [665, 59] on input "Nenumal_Dhankani_10-03-2025_RELEASE_1of2.HEIC" at bounding box center [597, 64] width 284 height 32
type input "Nenumal_Dhankani_10-03-2025_RELEASE_1of2"
click at [761, 71] on button "Rename" at bounding box center [777, 64] width 75 height 30
click at [682, 181] on div "Submission Form Interview Information Interviewee Information Interviewer Infor…" at bounding box center [538, 108] width 943 height 701
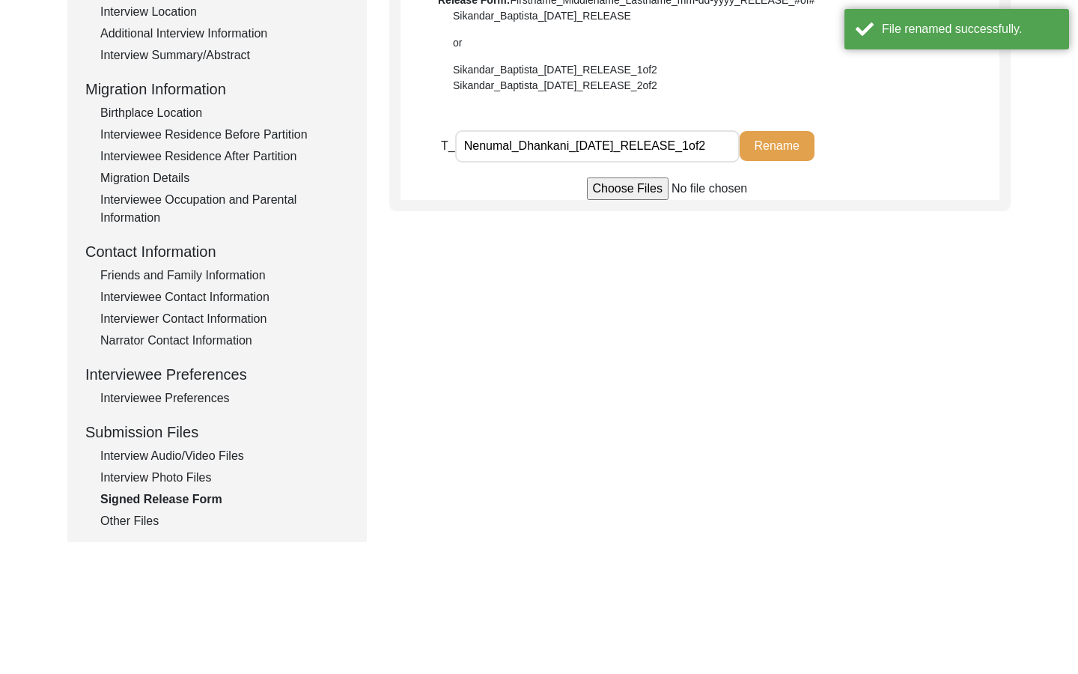
scroll to position [310, 0]
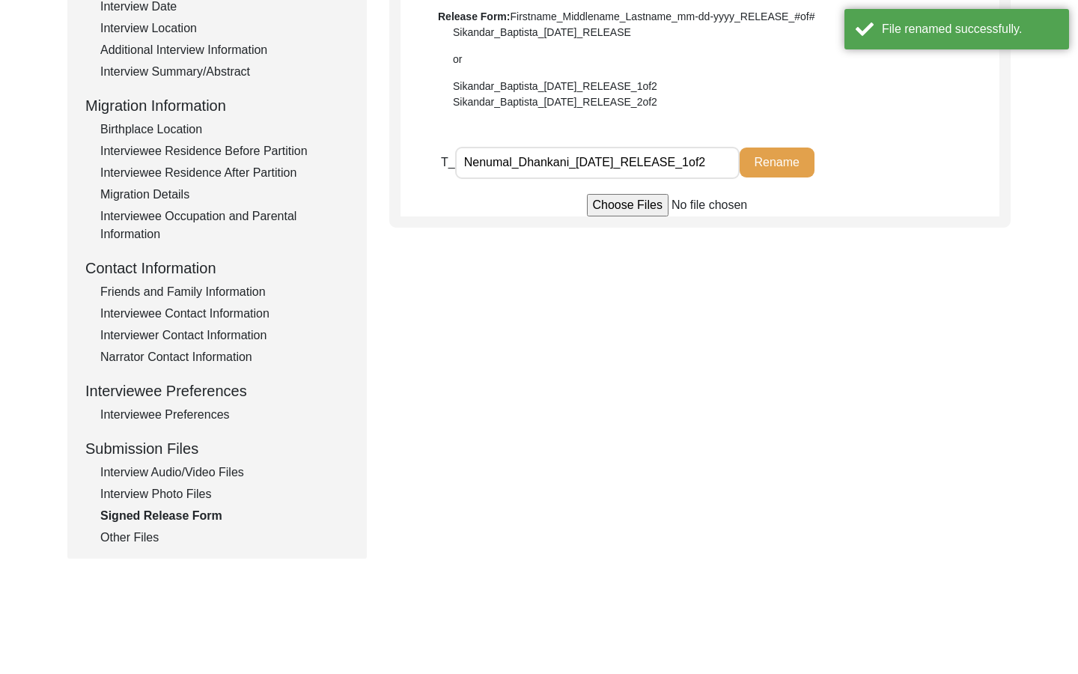
click at [176, 497] on div "Interview Photo Files" at bounding box center [224, 494] width 249 height 18
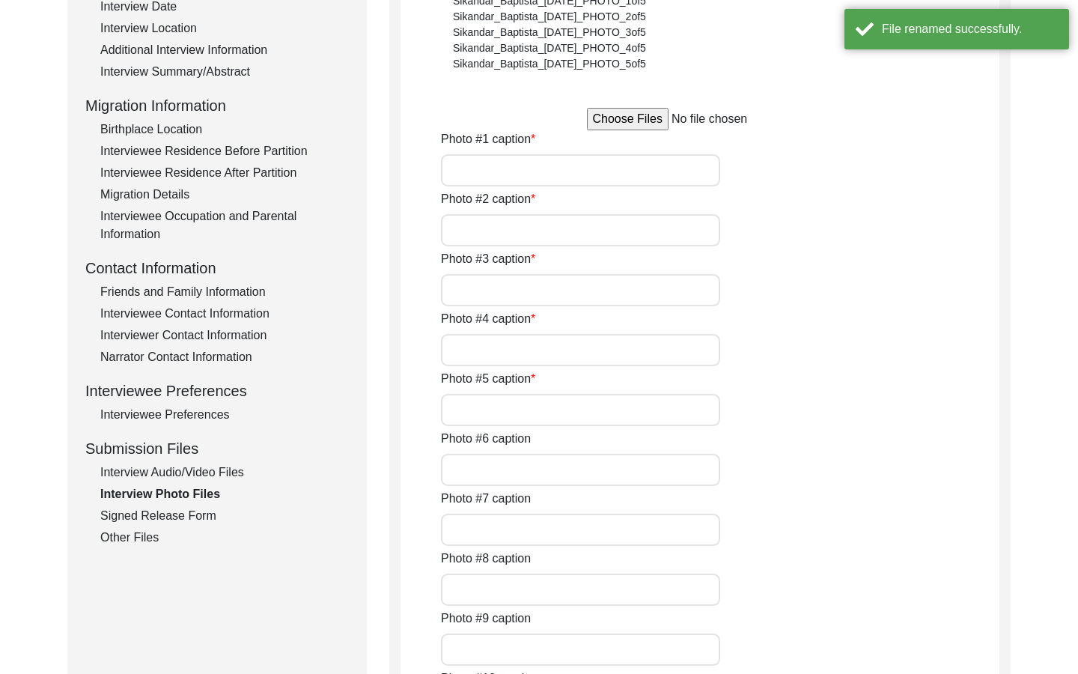
type input "Mr Dhankani is sitting at the accounts office, where he maintains the files beh…"
type input "Mr Dhankani leaving for his home on his scooty, in the alley of his office"
type input "The day of interview. He insisted we stand and take the picture and the office …"
type input "The day of the interview when I met him for the first time. He was initially he…"
type input "During the interview. Nikhil, Mr Dhankani's staff sent it."
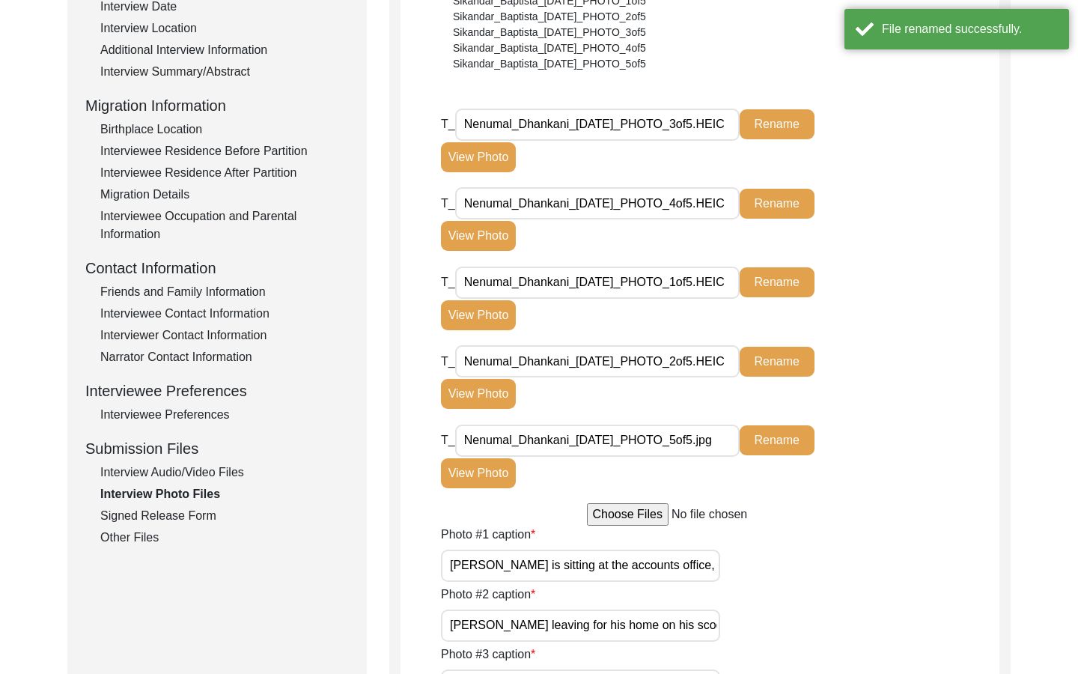
click at [778, 119] on button "Rename" at bounding box center [777, 124] width 75 height 30
click at [736, 124] on input "Nenumal_Dhankani_[DATE]_PHOTO_3of5.HEIC" at bounding box center [597, 125] width 284 height 32
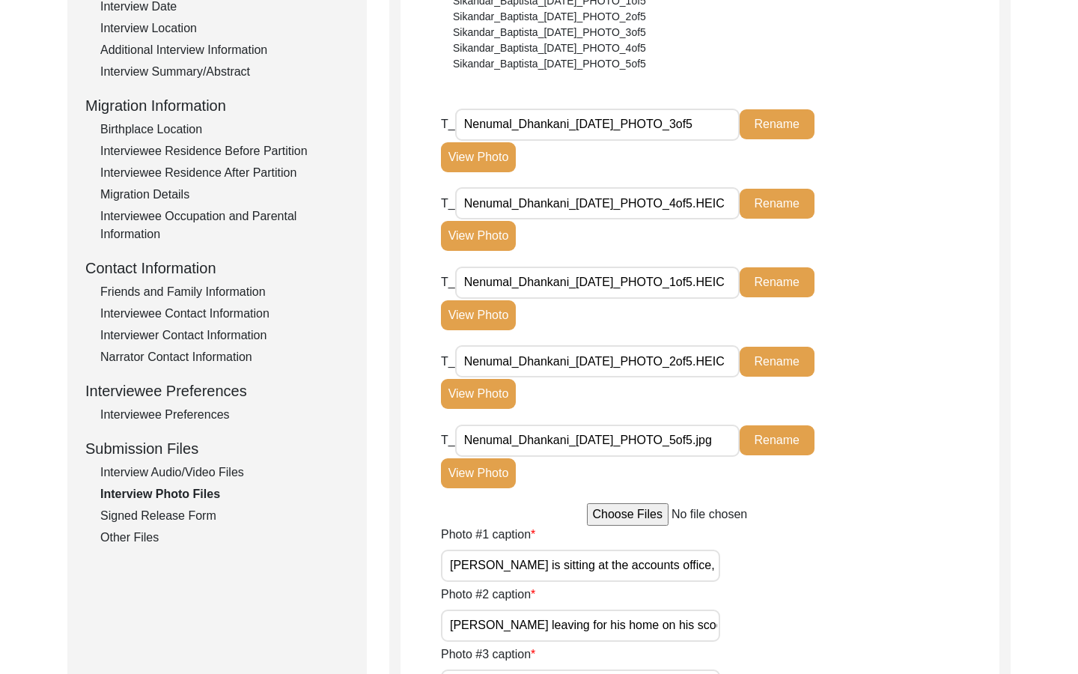
type input "Nenumal_Dhankani_10-03-2025_PHOTO_3of5"
click at [763, 118] on button "Rename" at bounding box center [777, 124] width 75 height 30
click at [709, 209] on input "Nenumal_Dhankani_[DATE]_PHOTO_4of5.HEIC" at bounding box center [597, 203] width 284 height 32
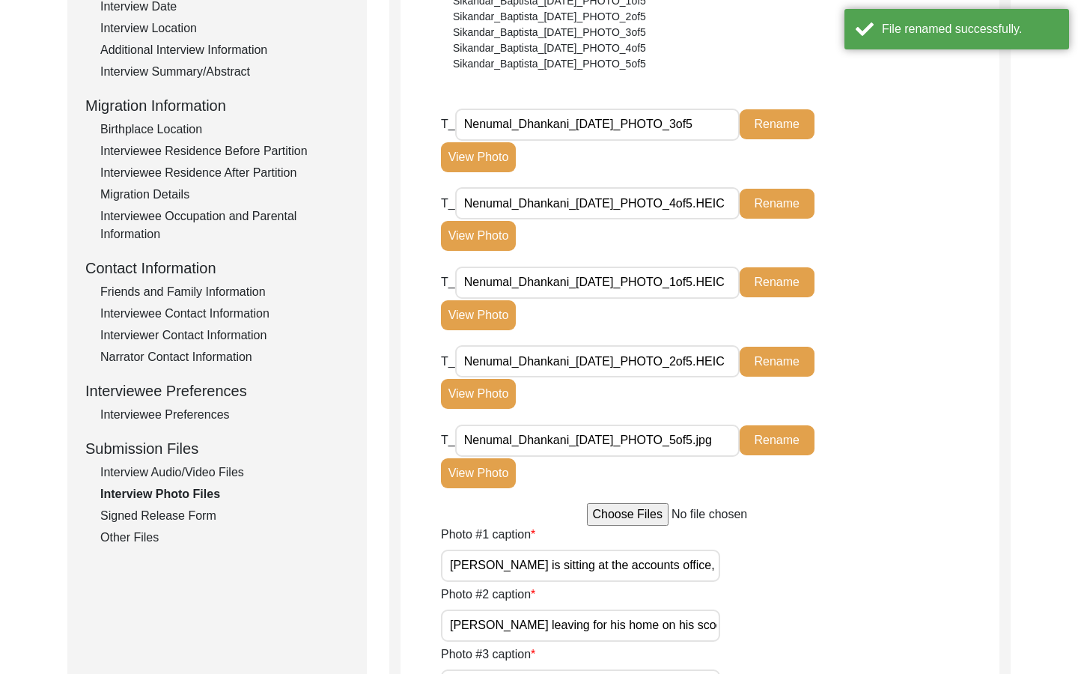
click at [724, 210] on input "Nenumal_Dhankani_[DATE]_PHOTO_4of5.HEIC" at bounding box center [597, 203] width 284 height 32
click at [716, 204] on input "Nenumal_Dhankani_[DATE]_PHOTO_4of5.HEIC" at bounding box center [597, 203] width 284 height 32
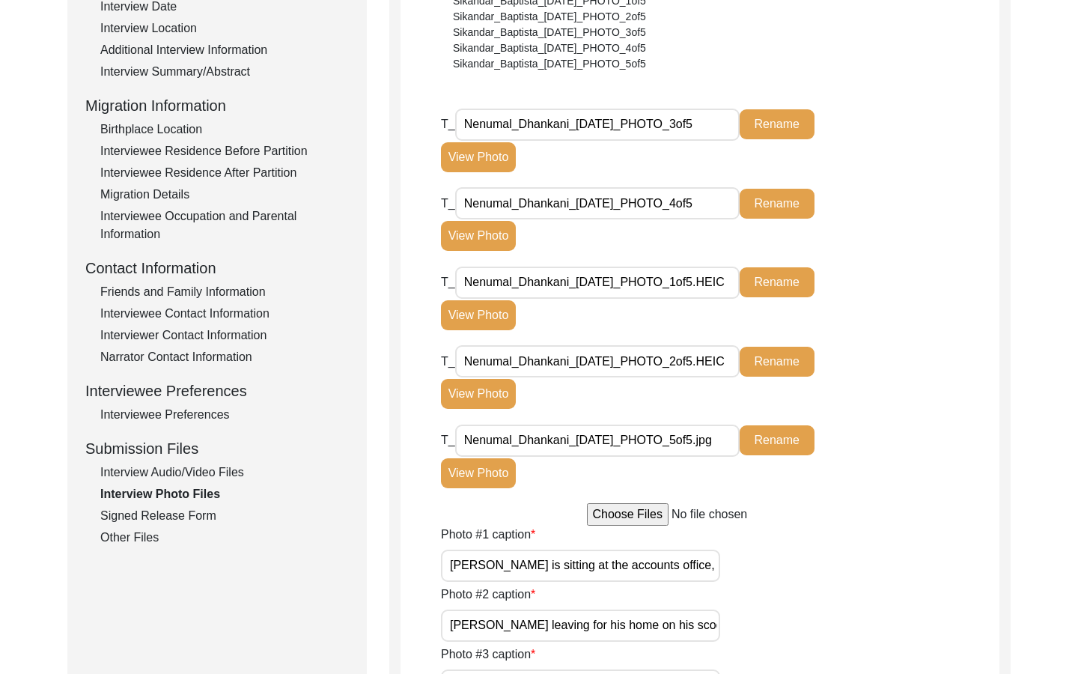
type input "Nenumal_Dhankani_10-03-2025_PHOTO_4of5"
click at [767, 204] on button "Rename" at bounding box center [777, 204] width 75 height 30
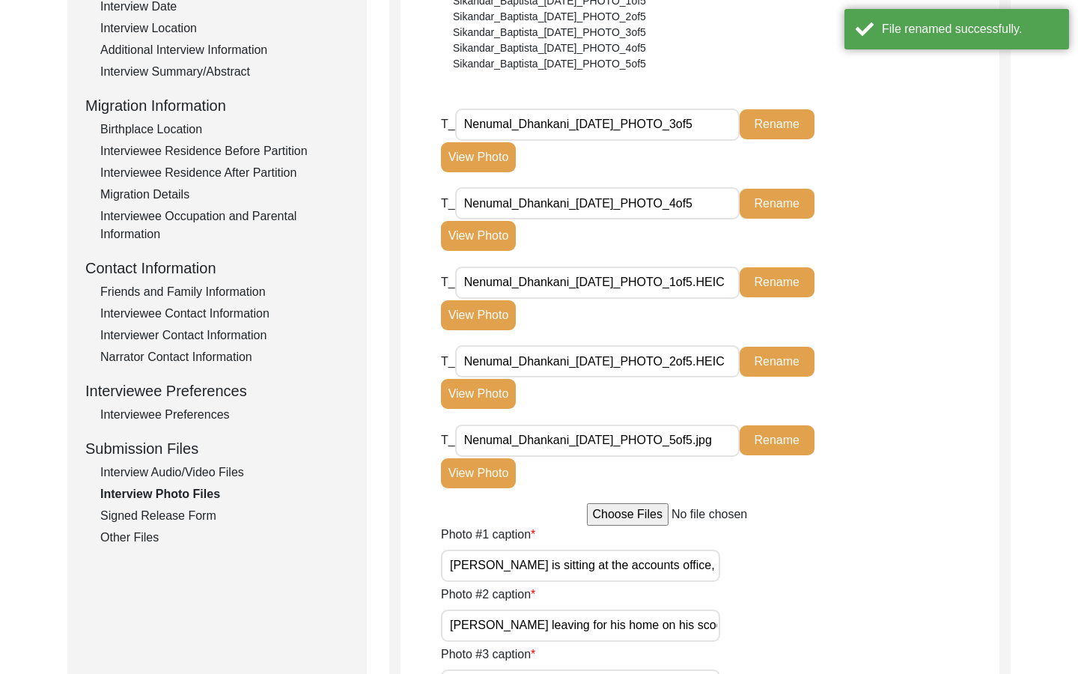
click at [490, 236] on button "View Photo" at bounding box center [478, 236] width 75 height 30
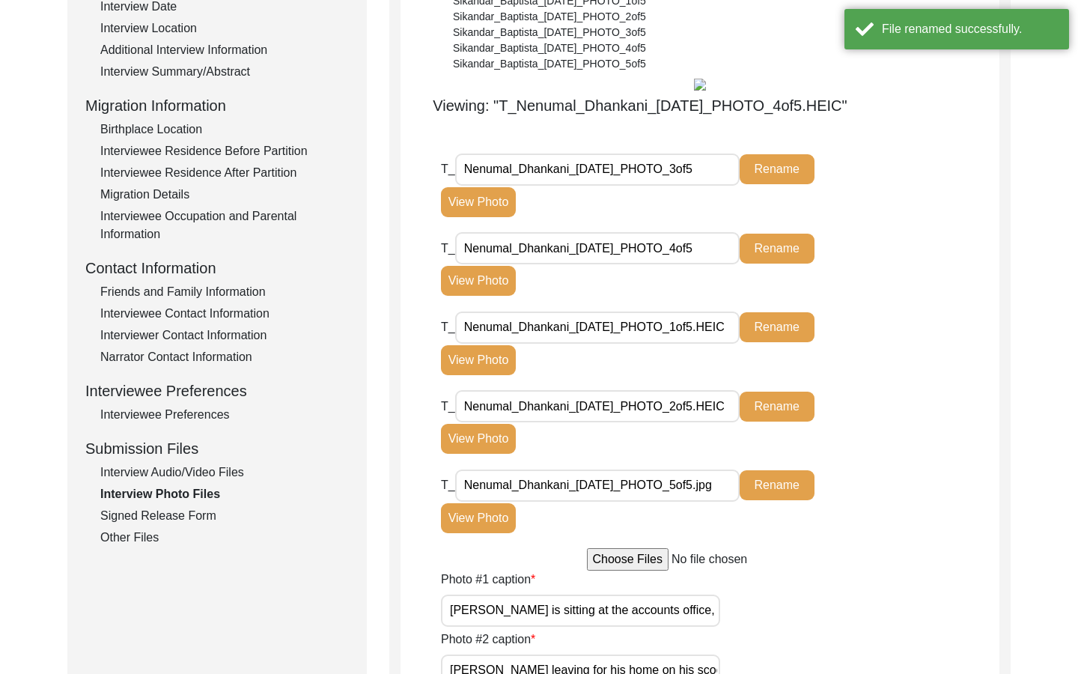
click at [474, 284] on button "View Photo" at bounding box center [478, 281] width 75 height 30
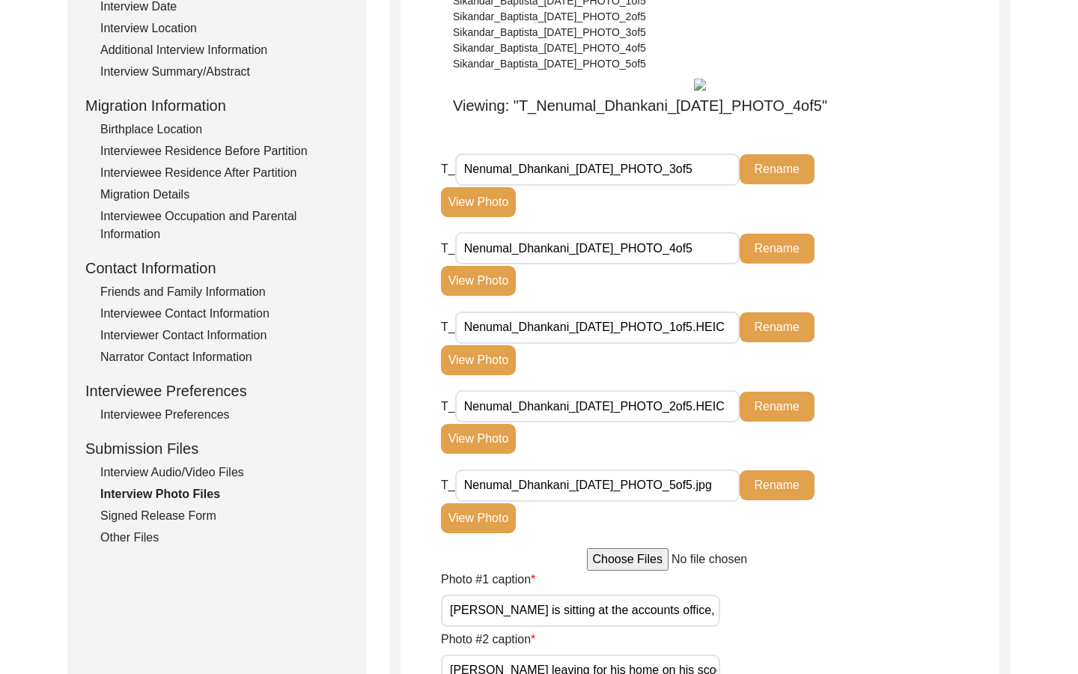
click at [702, 88] on img at bounding box center [700, 85] width 12 height 12
click at [727, 89] on div "Viewing: "T_Nenumal_Dhankani_10-03-2025_PHOTO_4of5"" at bounding box center [699, 94] width 599 height 45
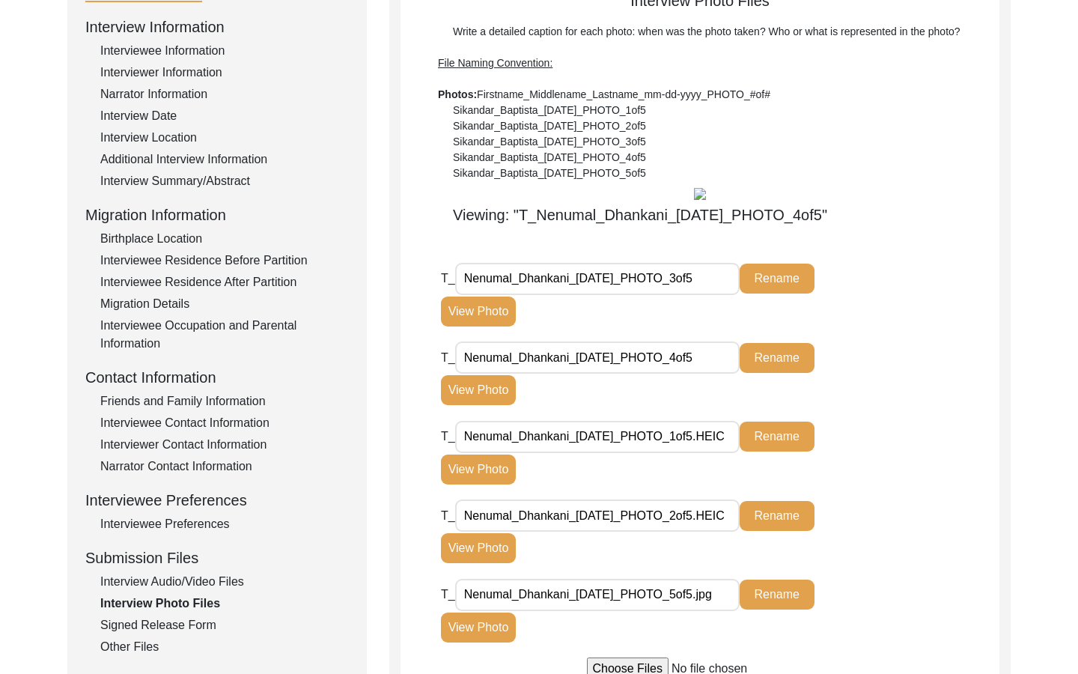
scroll to position [183, 0]
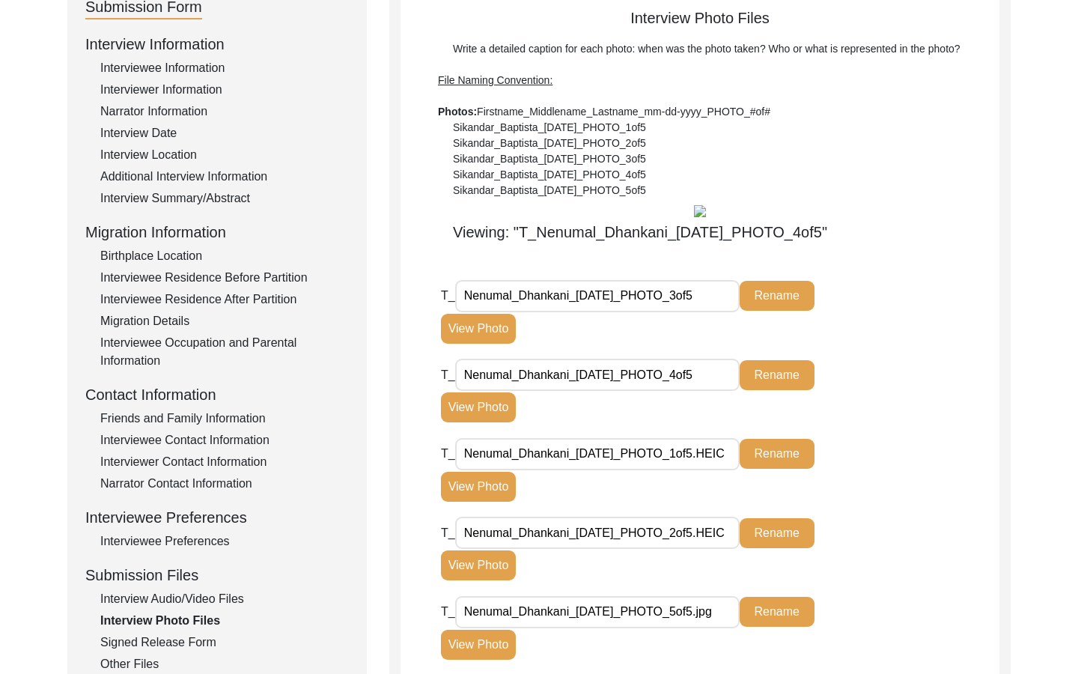
click at [699, 223] on div "Viewing: "T_Nenumal_Dhankani_10-03-2025_PHOTO_4of5"" at bounding box center [639, 232] width 479 height 22
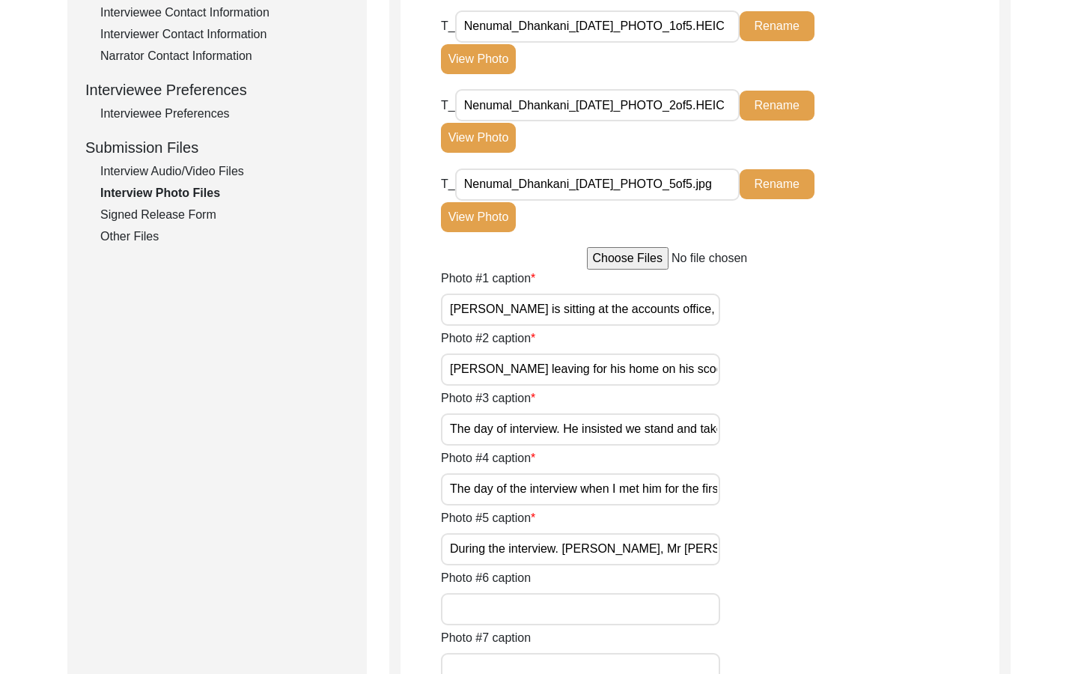
scroll to position [615, 0]
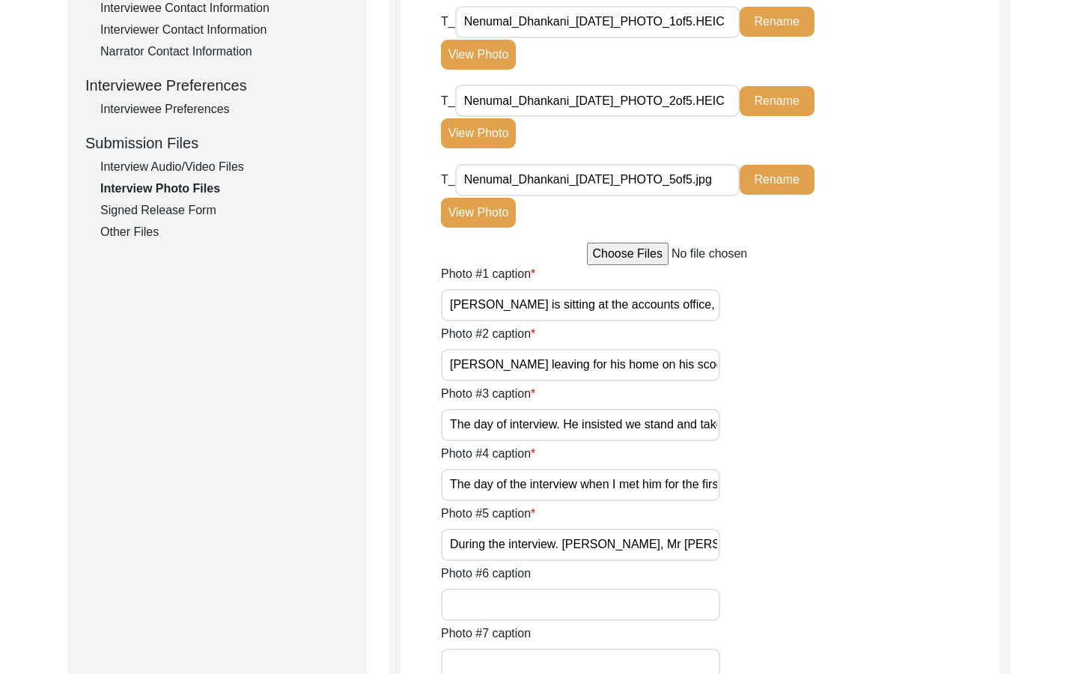
click at [500, 222] on button "View Photo" at bounding box center [478, 213] width 75 height 30
click at [767, 37] on button "Rename" at bounding box center [777, 22] width 75 height 30
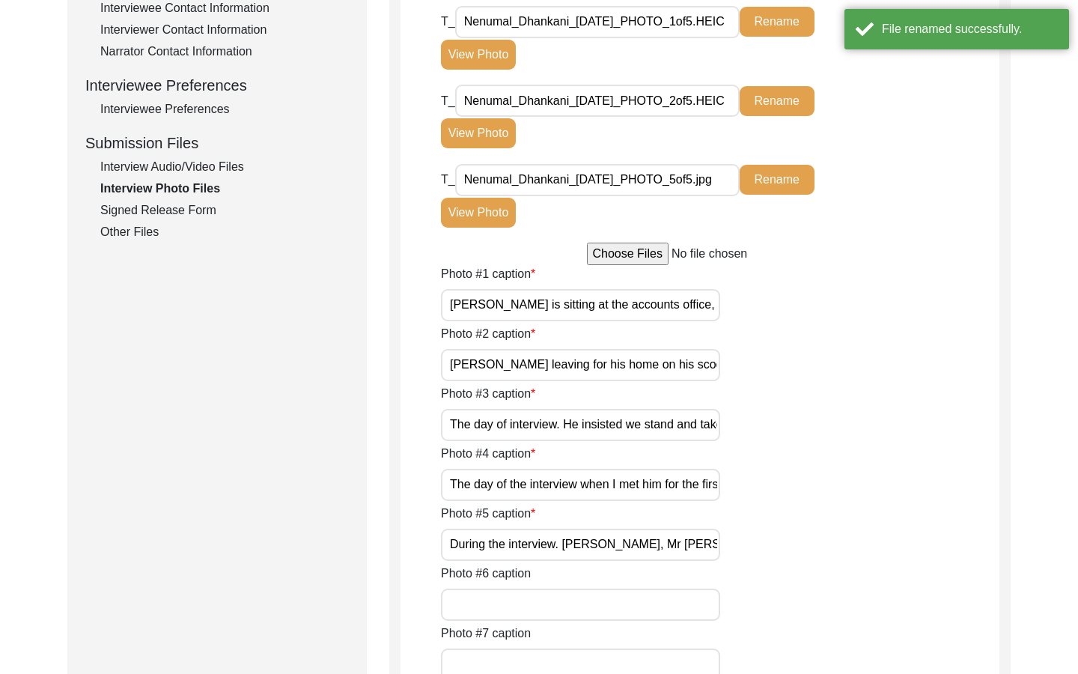
click at [727, 38] on input "Nenumal_Dhankani_[DATE]_PHOTO_1of5.HEIC" at bounding box center [597, 22] width 284 height 32
click at [731, 38] on input "Nenumal_Dhankani_[DATE]_PHOTO_1of5.HEIC" at bounding box center [597, 22] width 284 height 32
type input "Nenumal_Dhankani_10-03-2025_PHOTO_1of5"
click at [766, 37] on button "Rename" at bounding box center [777, 22] width 75 height 30
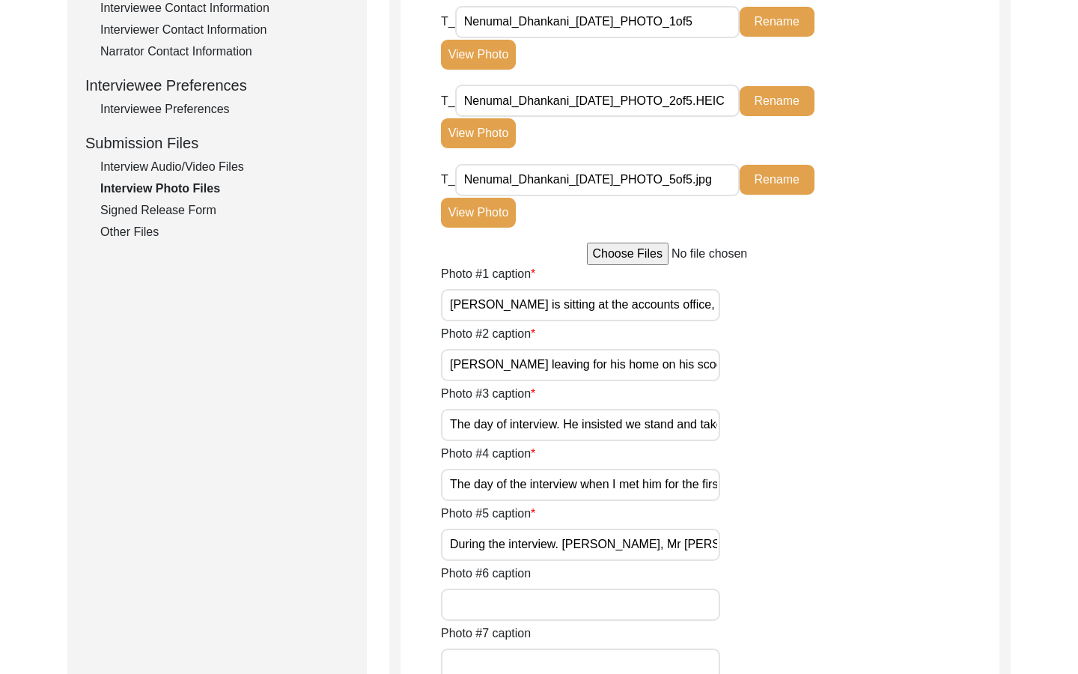
click at [714, 117] on input "Nenumal_Dhankani_[DATE]_PHOTO_2of5.HEIC" at bounding box center [597, 101] width 284 height 32
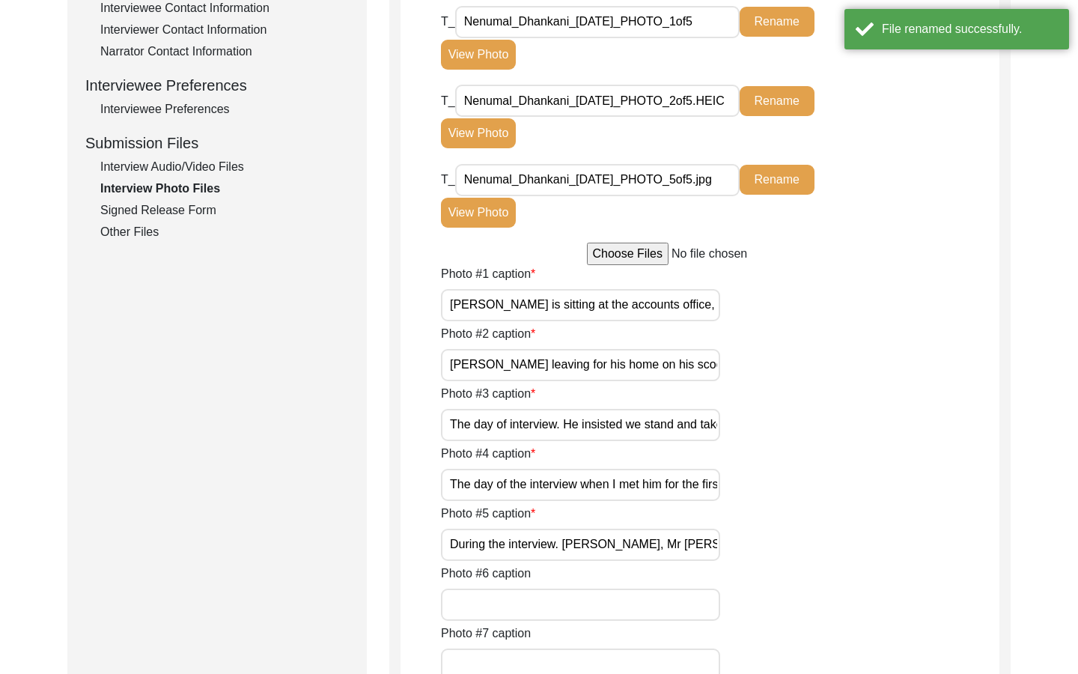
click at [716, 117] on input "Nenumal_Dhankani_[DATE]_PHOTO_2of5.HEIC" at bounding box center [597, 101] width 284 height 32
type input "Nenumal_Dhankani_10-03-2025_PHOTO_2of5"
click at [766, 116] on button "Rename" at bounding box center [777, 101] width 75 height 30
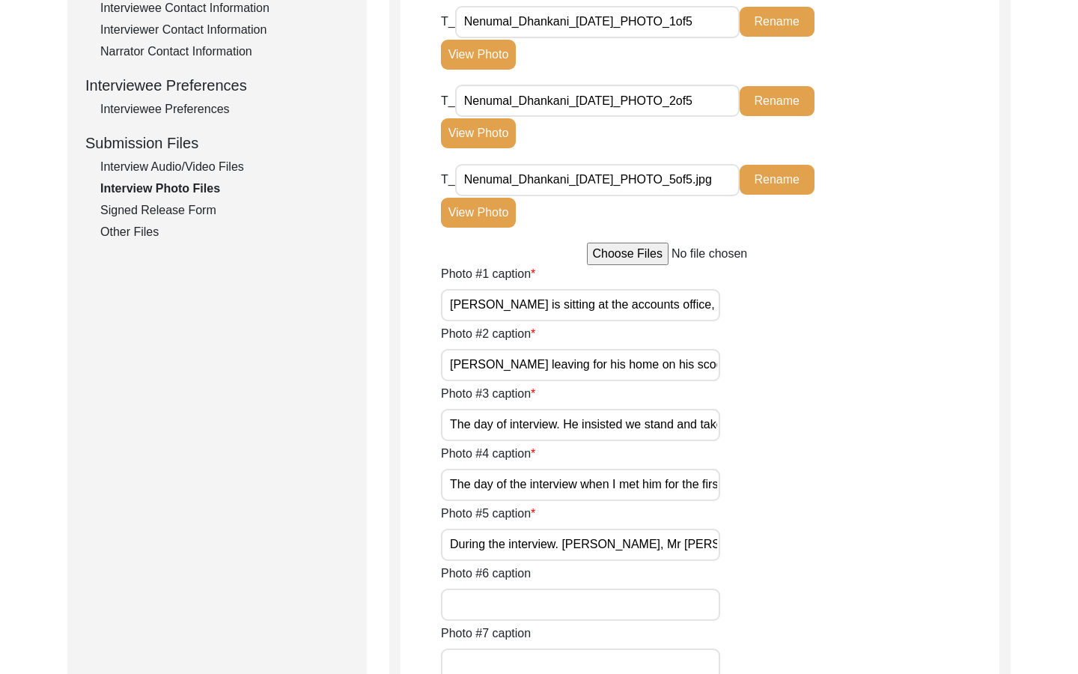
click at [701, 196] on input "Nenumal_Dhankani_[DATE]_PHOTO_5of5.jpg" at bounding box center [597, 180] width 284 height 32
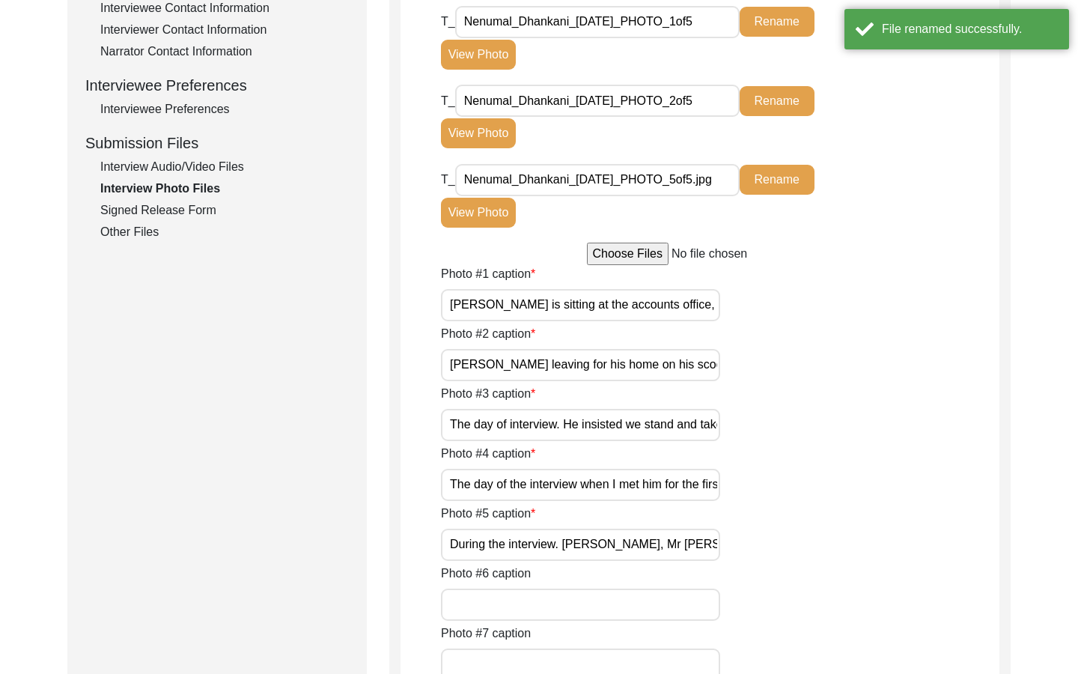
click at [738, 196] on input "Nenumal_Dhankani_[DATE]_PHOTO_5of5.jpg" at bounding box center [597, 180] width 284 height 32
type input "Nenumal_Dhankani_10-03-2025_PHOTO_5of5"
click at [776, 195] on button "Rename" at bounding box center [777, 180] width 75 height 30
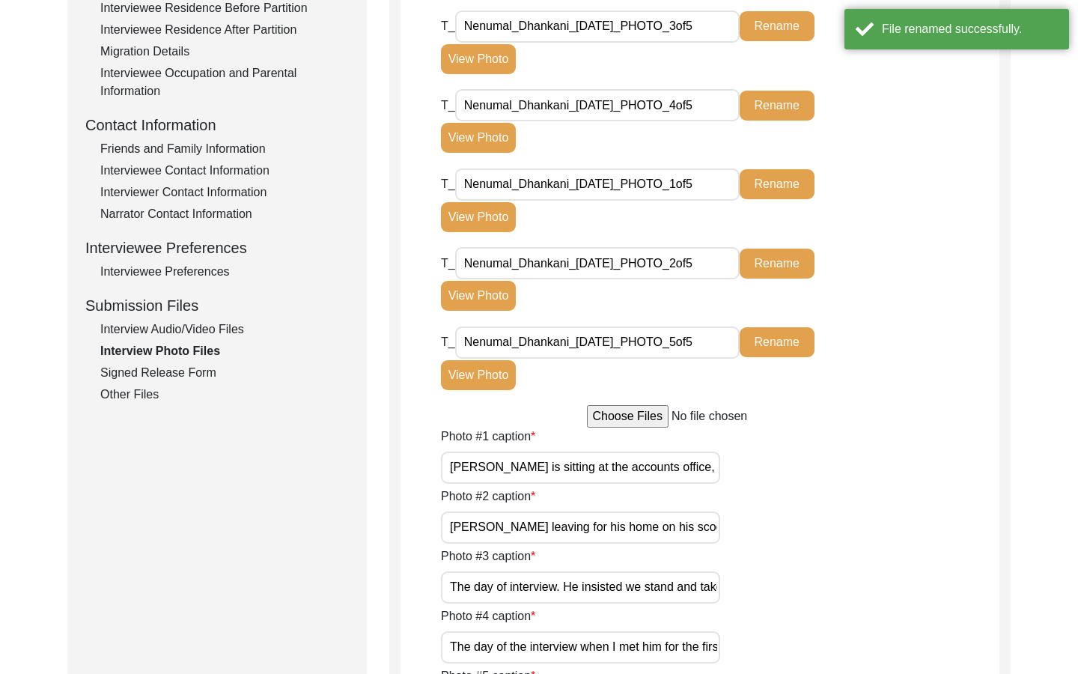
scroll to position [271, 0]
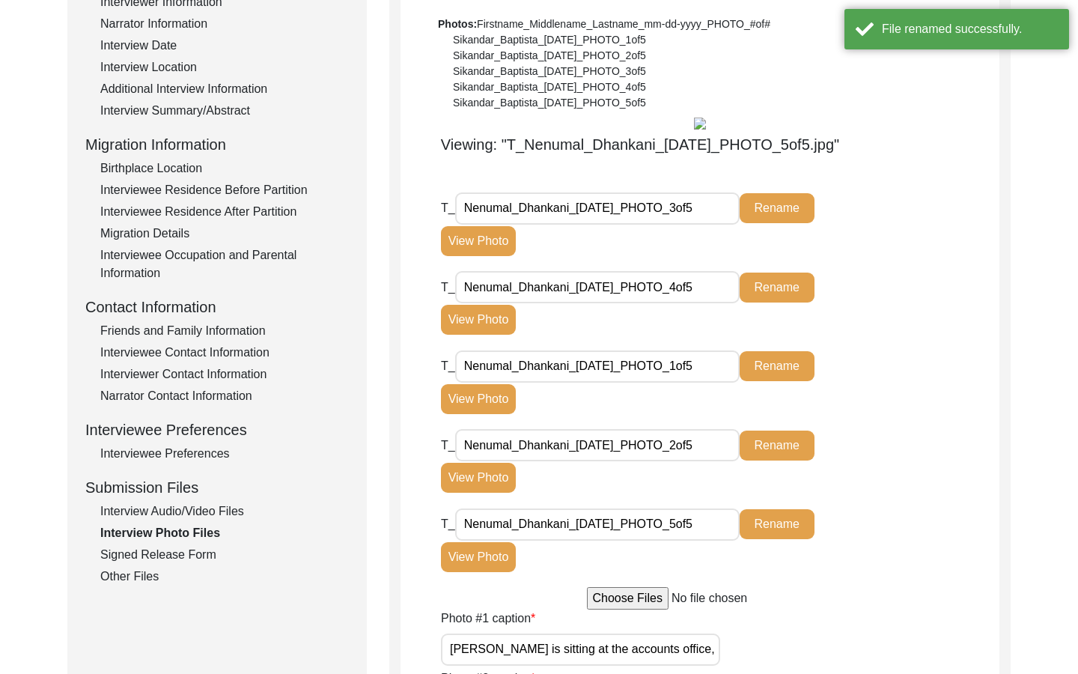
click at [485, 256] on button "View Photo" at bounding box center [478, 241] width 75 height 30
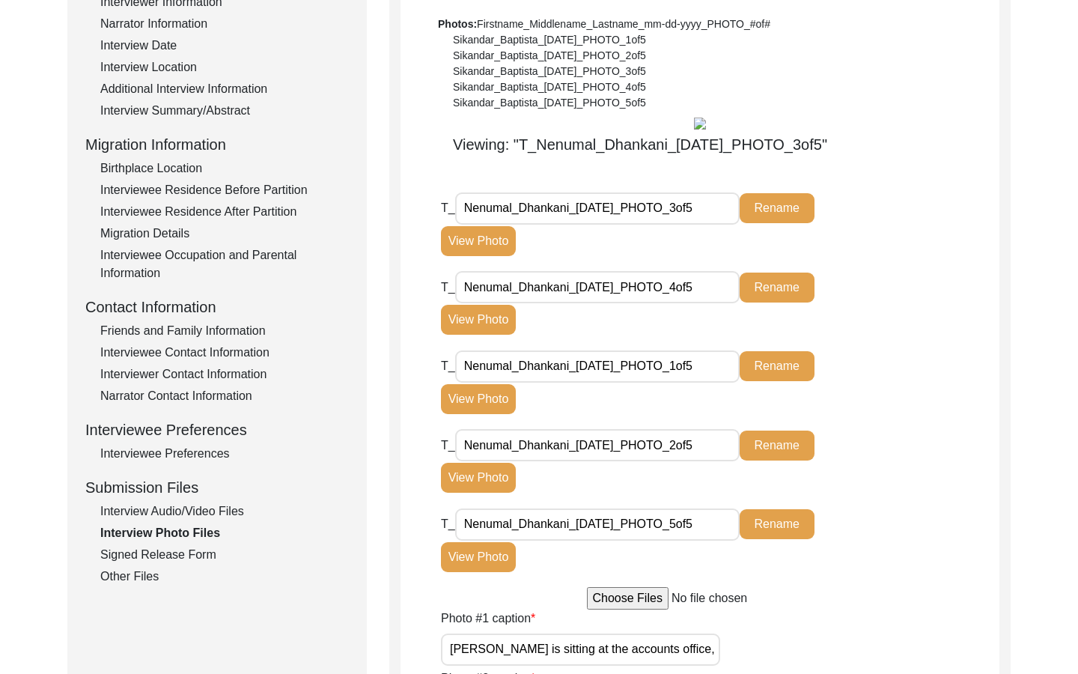
click at [502, 243] on button "View Photo" at bounding box center [478, 241] width 75 height 30
click at [578, 205] on input "Nenumal_Dhankani_10-03-2025_PHOTO_3of5" at bounding box center [597, 208] width 284 height 32
click at [504, 238] on button "View Photo" at bounding box center [478, 241] width 75 height 30
click at [486, 340] on div "T_ Nenumal_Dhankani_10-03-2025_PHOTO_4of5 Rename View Photo" at bounding box center [636, 309] width 391 height 76
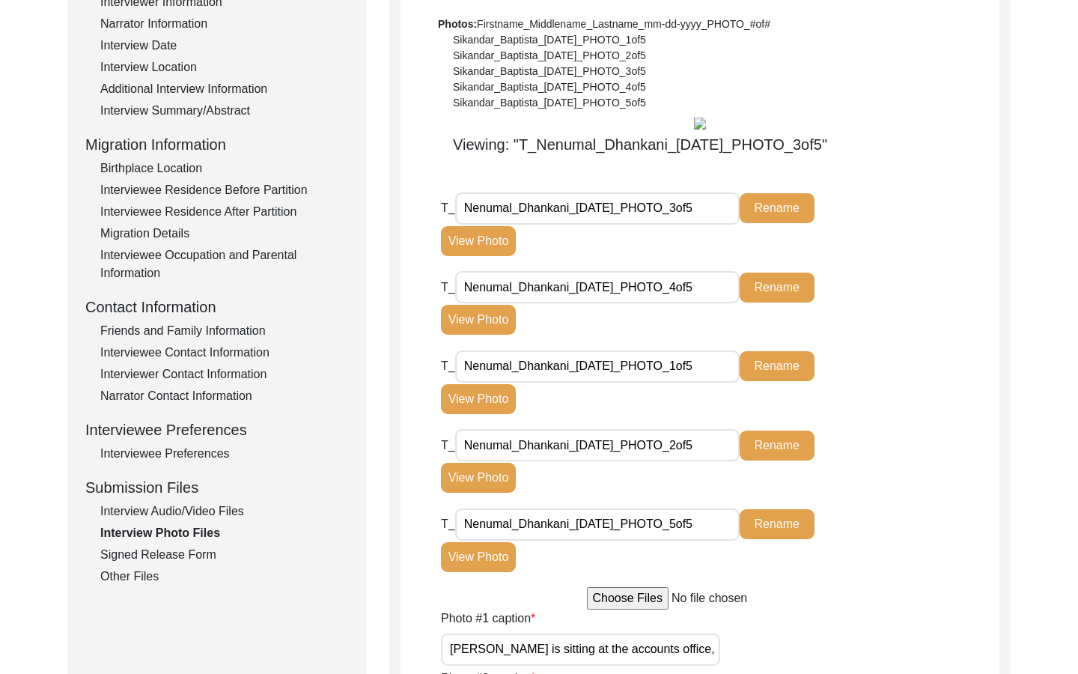
click at [486, 328] on button "View Photo" at bounding box center [478, 320] width 75 height 30
click at [486, 329] on button "View Photo" at bounding box center [478, 320] width 75 height 30
click at [476, 540] on button "View Photo" at bounding box center [478, 557] width 75 height 30
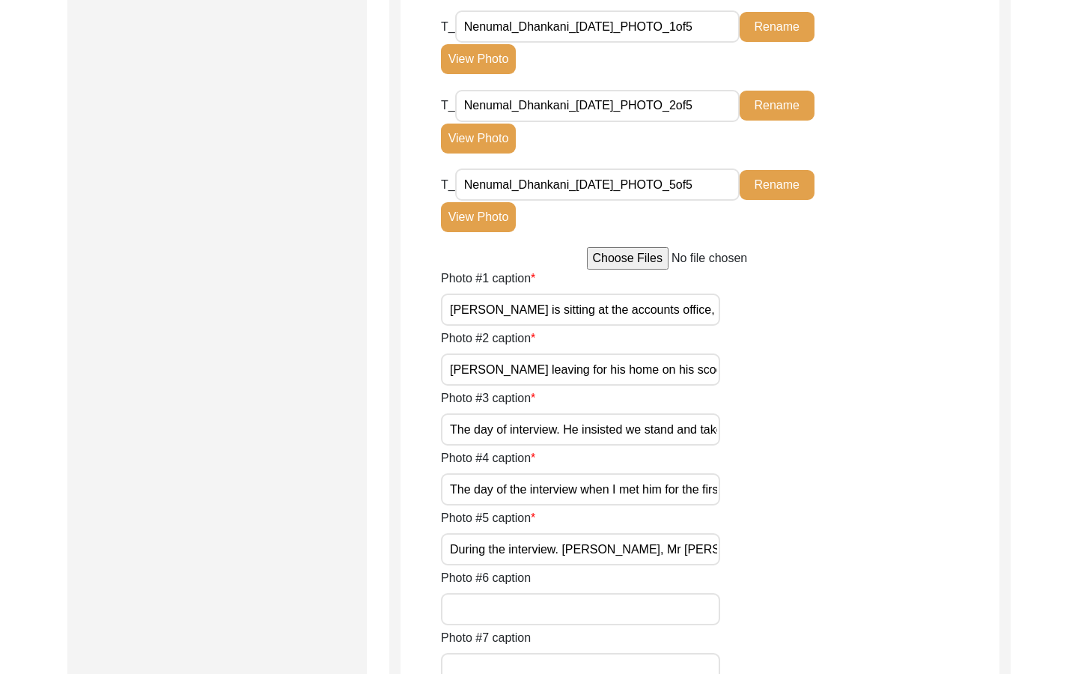
scroll to position [457, 0]
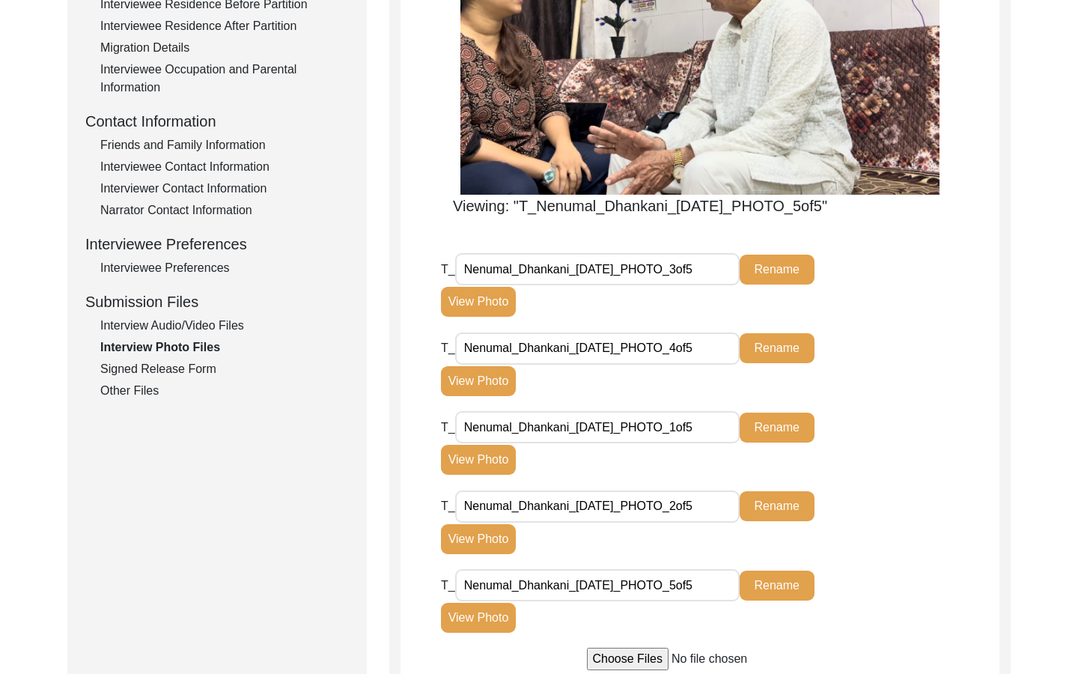
click at [192, 269] on div "Interviewee Preferences" at bounding box center [224, 268] width 249 height 18
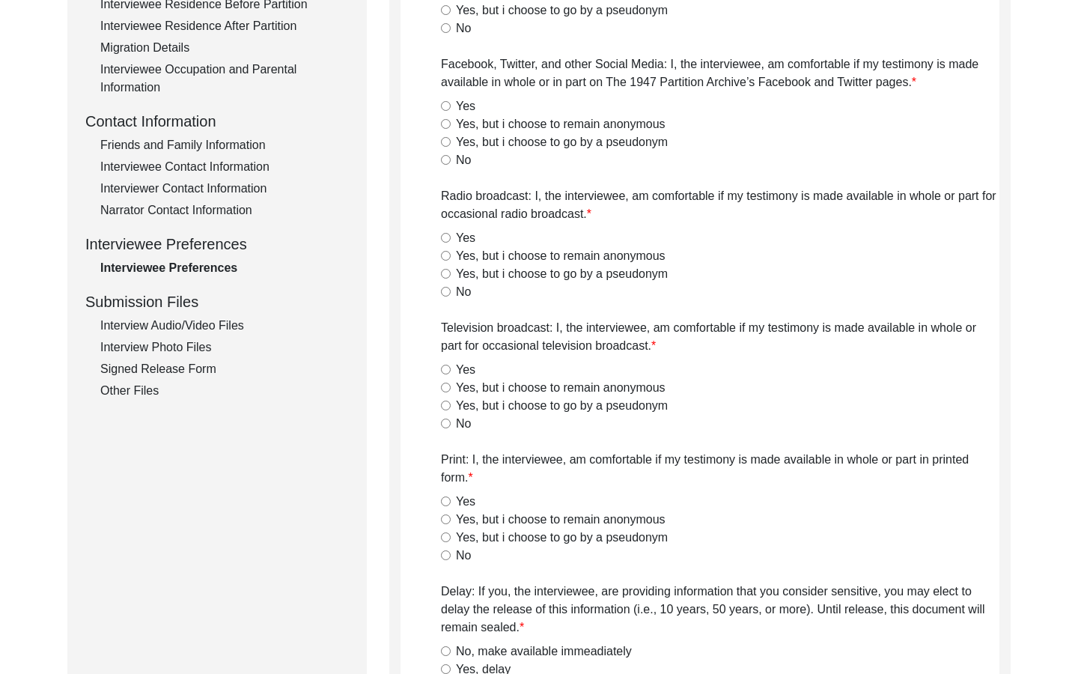
radio input "true"
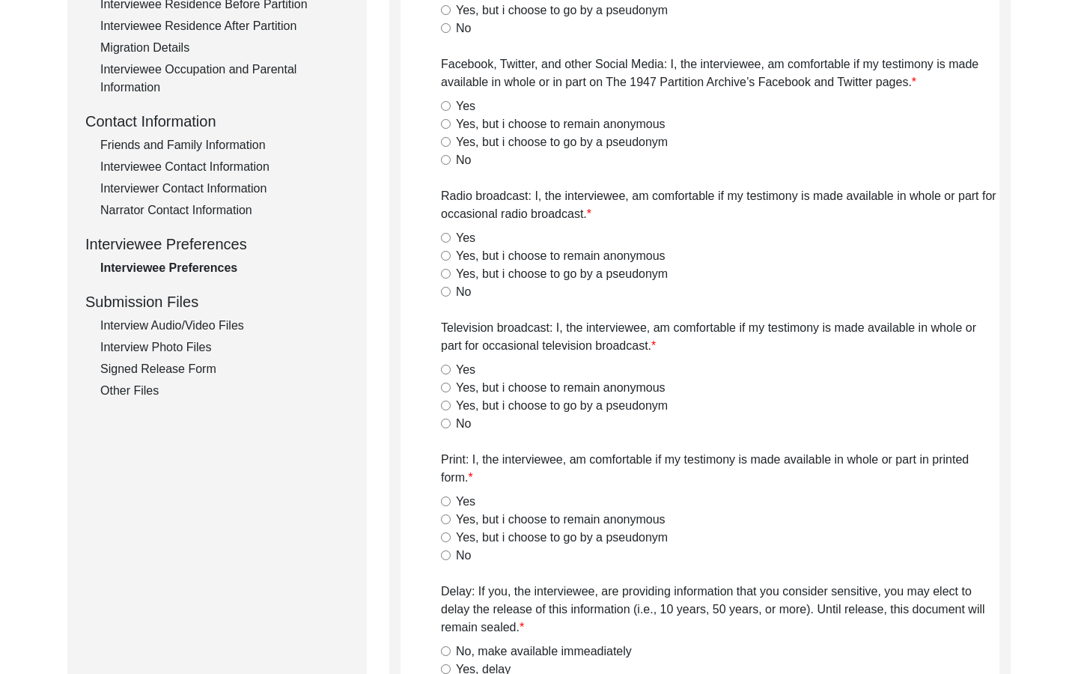
radio input "true"
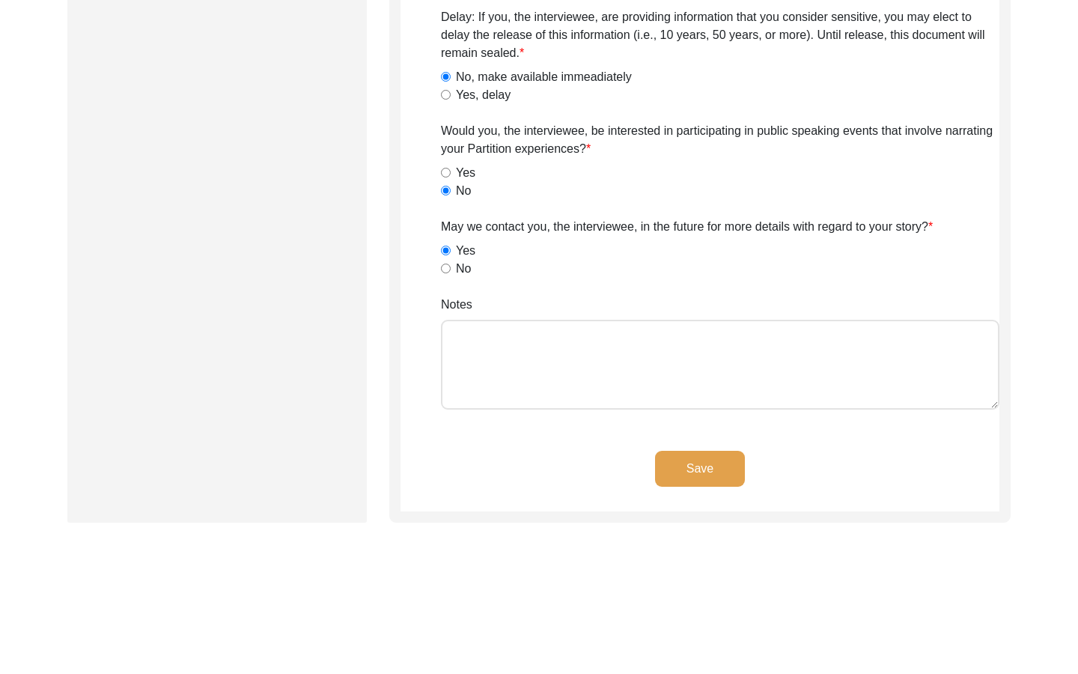
scroll to position [1093, 0]
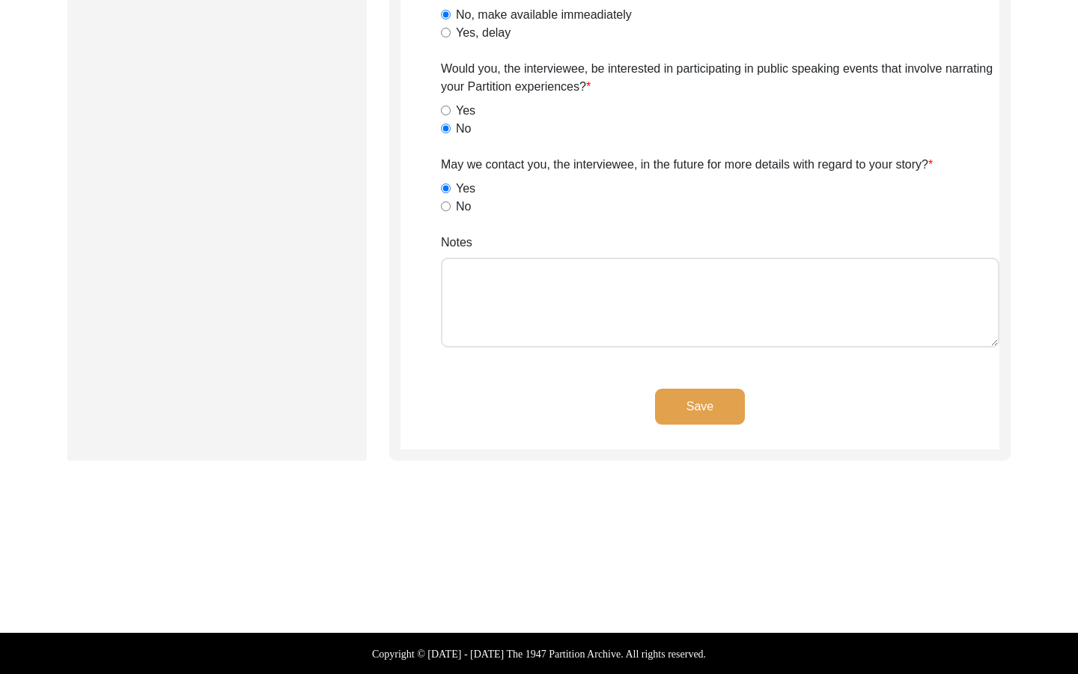
click at [688, 397] on button "Save" at bounding box center [700, 406] width 90 height 36
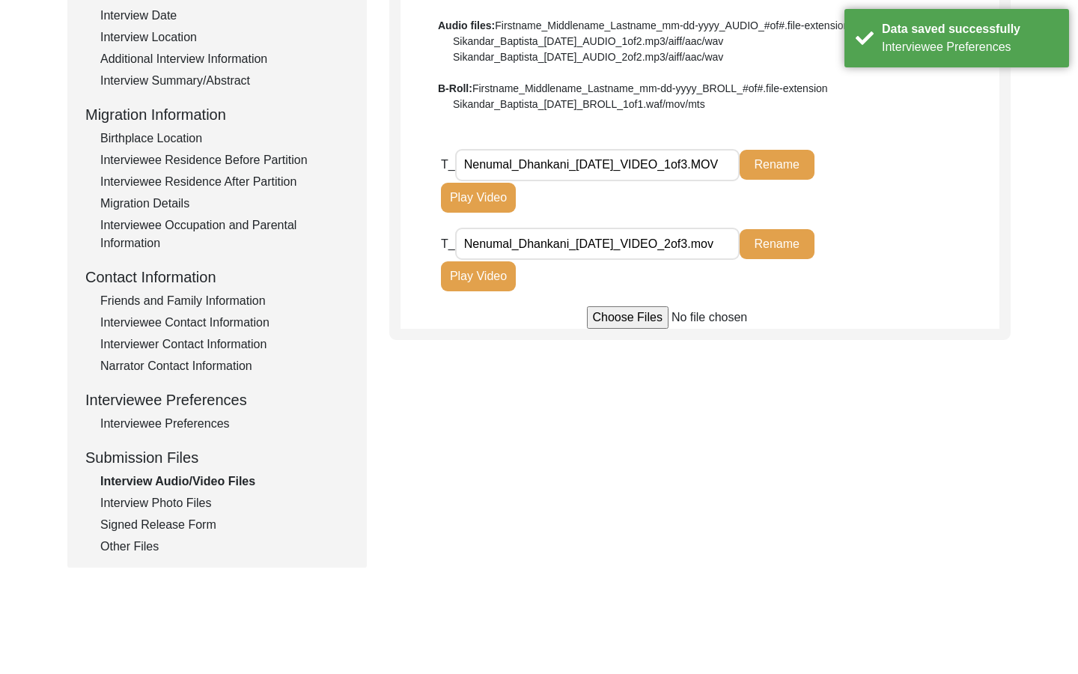
scroll to position [291, 0]
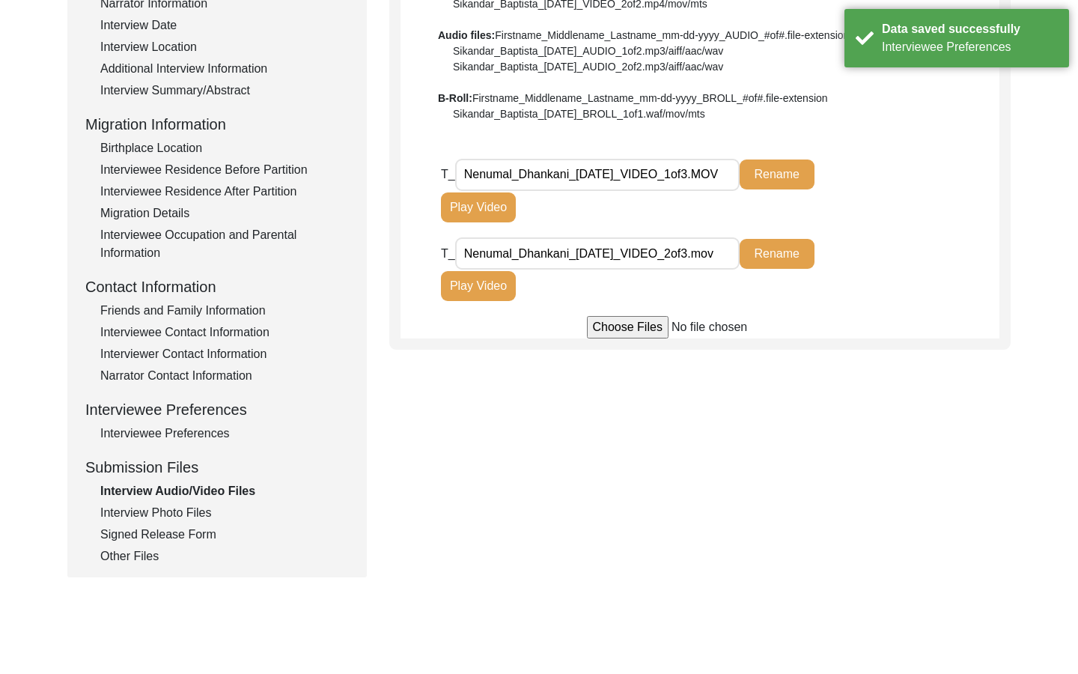
click at [188, 490] on div "Interview Audio/Video Files" at bounding box center [224, 491] width 249 height 18
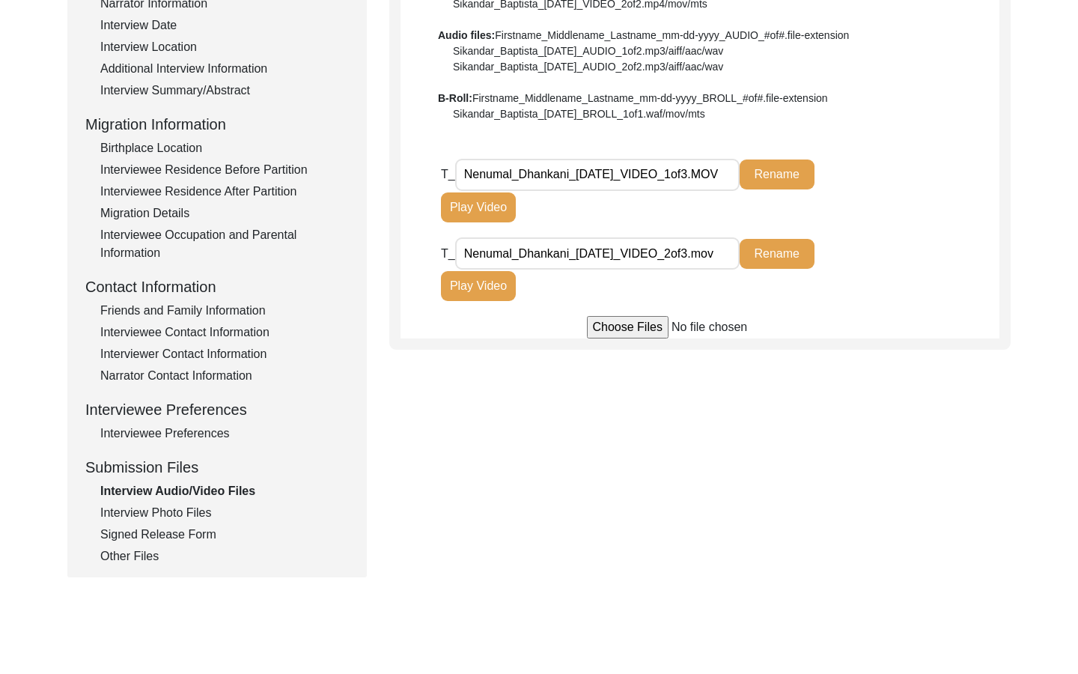
click at [630, 323] on input "file" at bounding box center [700, 327] width 227 height 22
type input "C:\fakepath\Nenumal_Dhankani_10-03-2025_VIDEO_3of3.MOV"
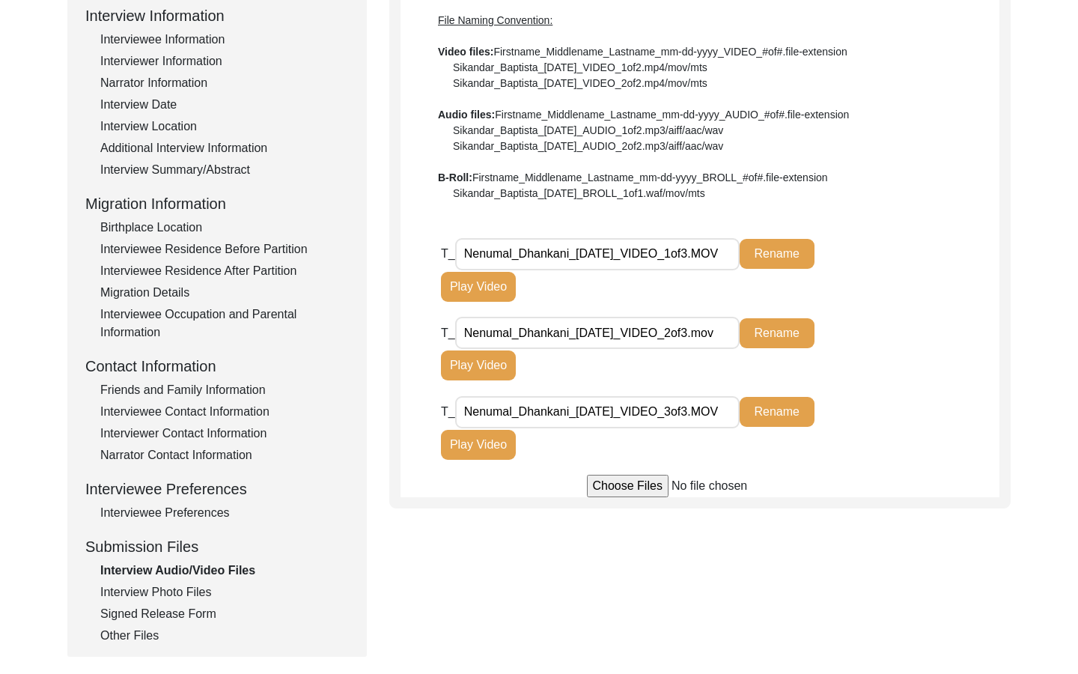
scroll to position [231, 0]
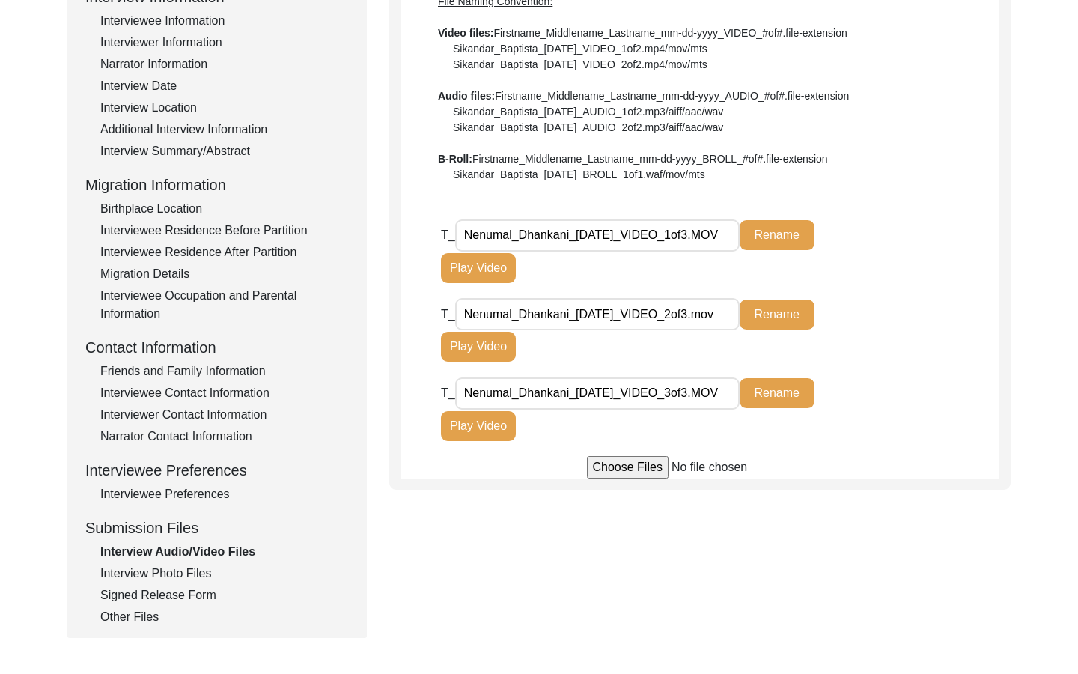
click at [594, 460] on input "file" at bounding box center [700, 467] width 227 height 22
type input "C:\fakepath\Nenumal_Dhankani_10-03-2024_BROLL_1of2.MOV"
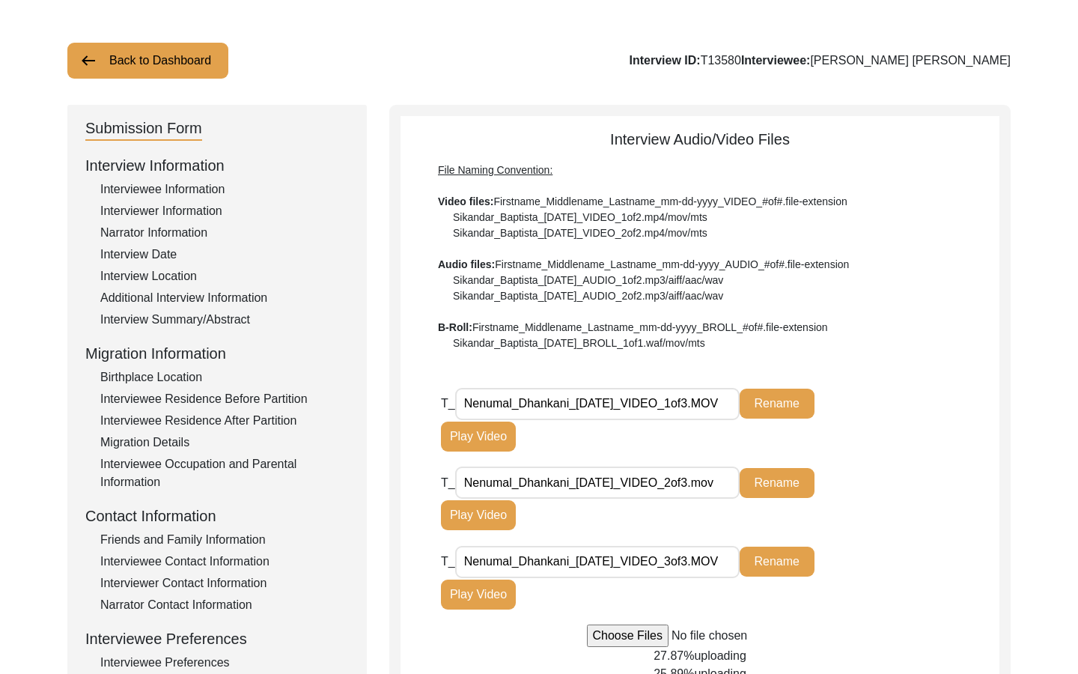
scroll to position [409, 0]
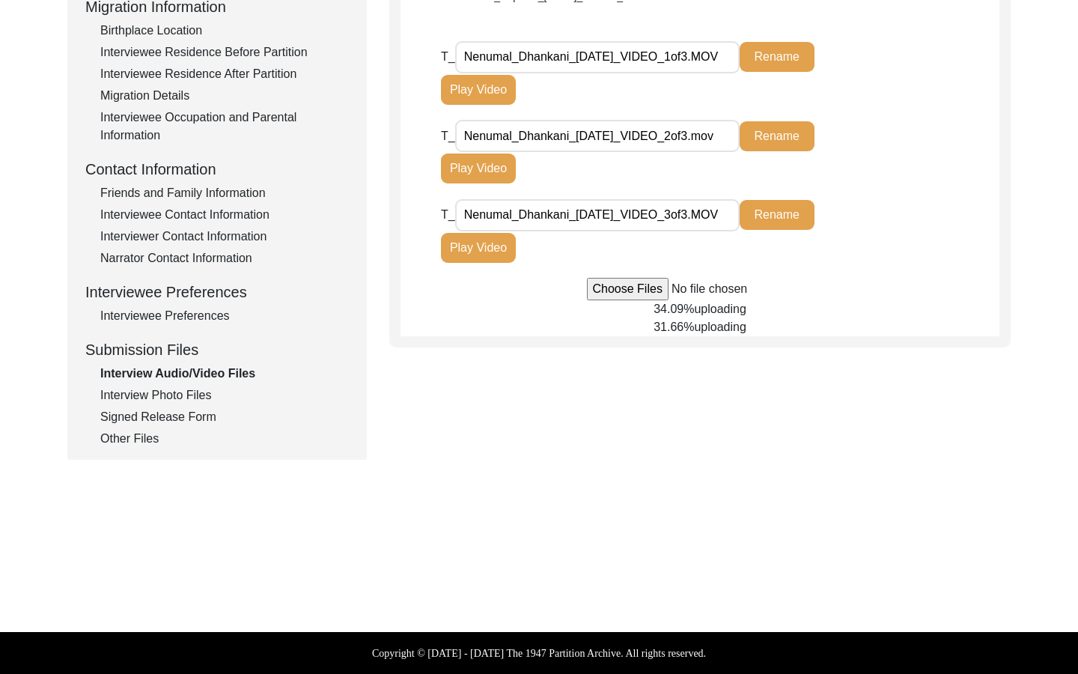
click at [123, 442] on div "Other Files" at bounding box center [224, 439] width 249 height 18
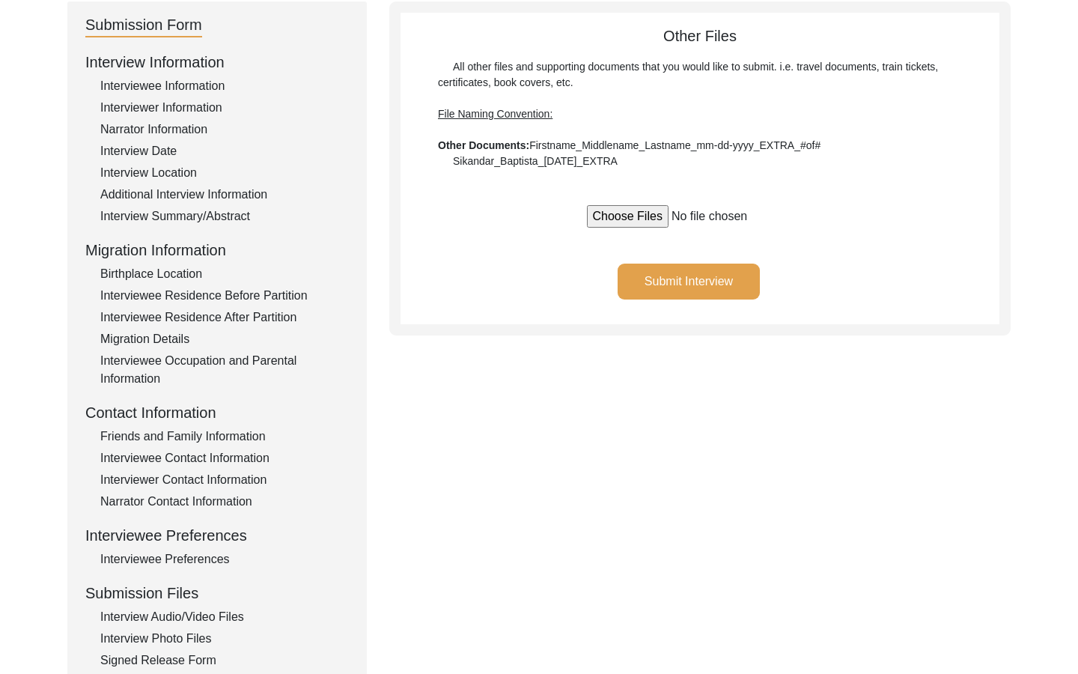
scroll to position [168, 0]
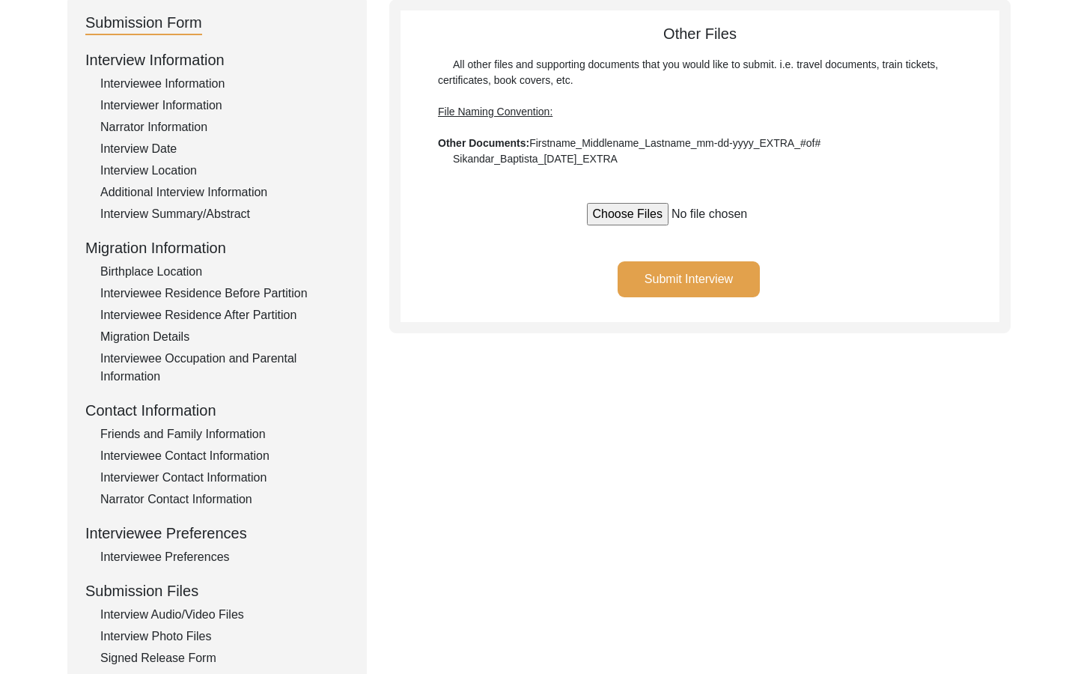
click at [184, 540] on div "Interview Audio/Video Files" at bounding box center [224, 615] width 249 height 18
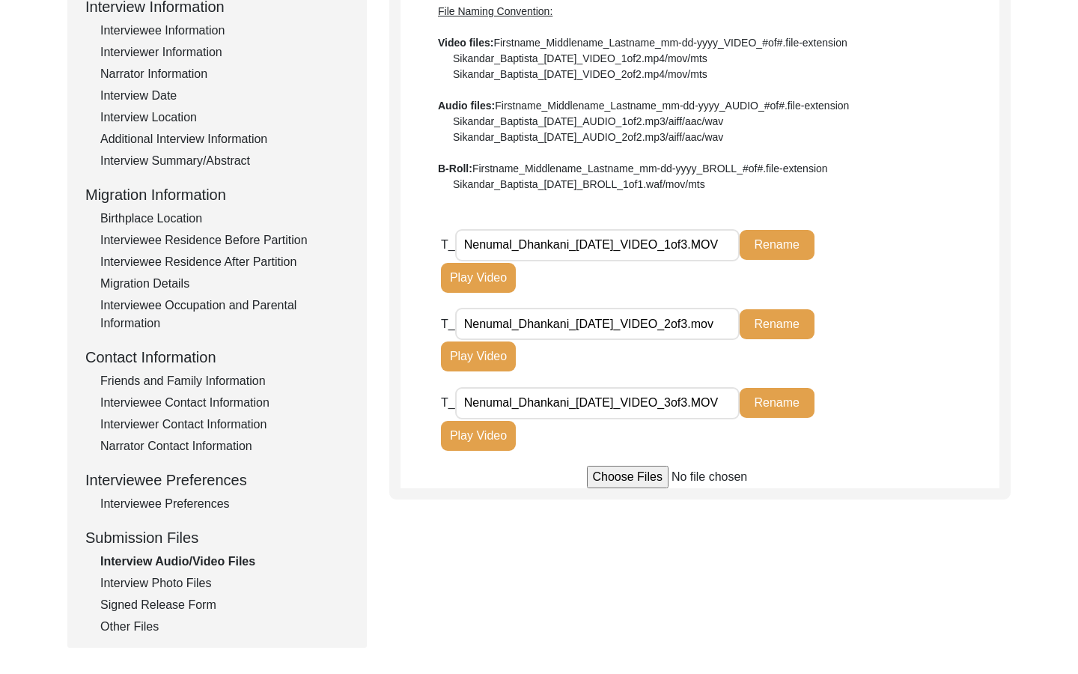
scroll to position [228, 0]
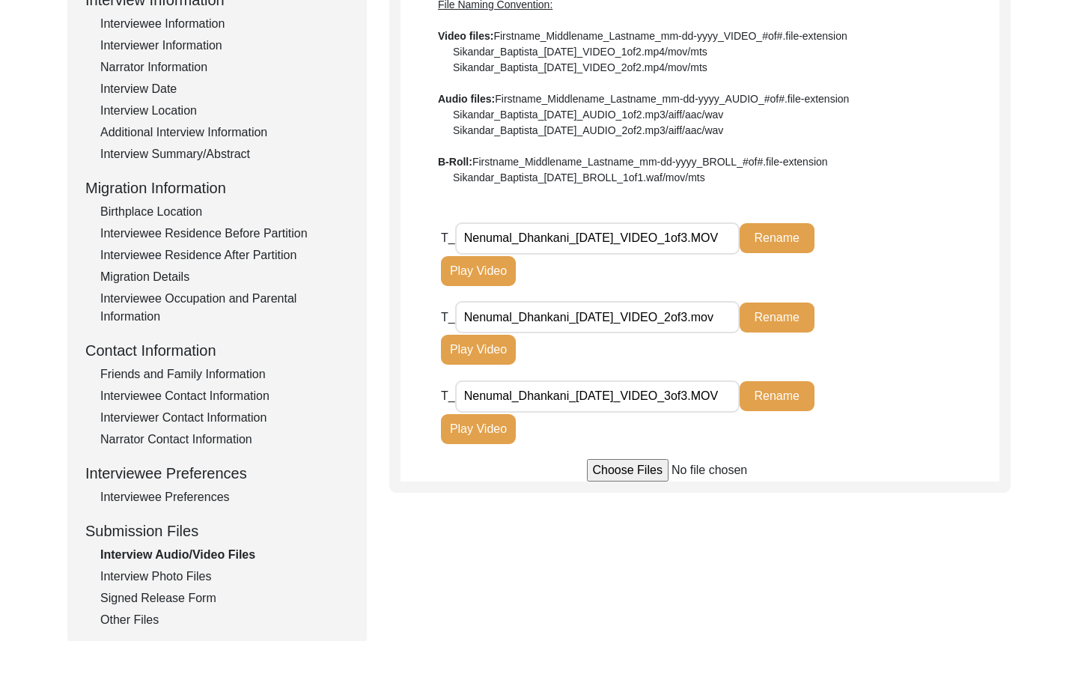
click at [635, 473] on input "file" at bounding box center [700, 470] width 227 height 22
type input "C:\fakepath\Nenumal_Dhankani_10-03-2024_BROLL_1of2.MOV"
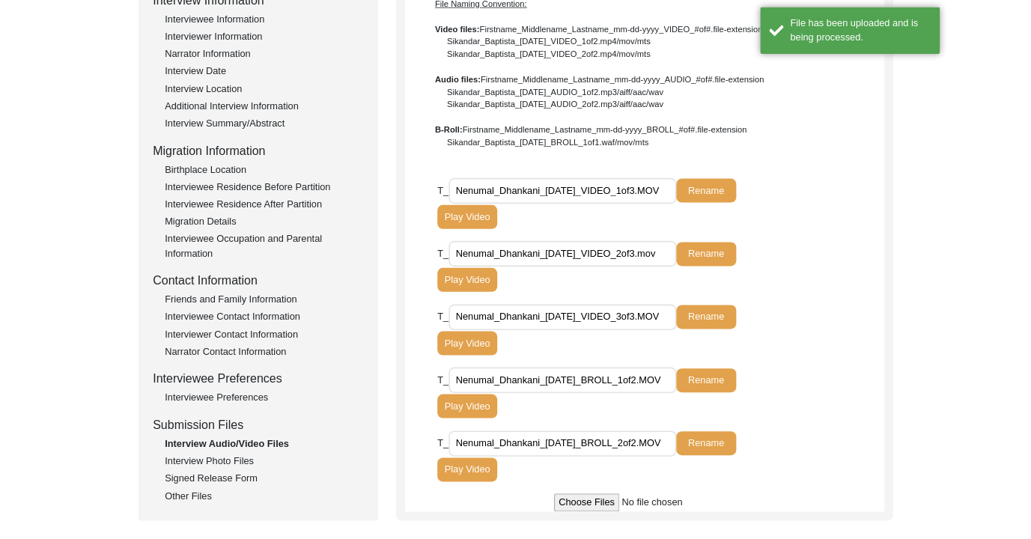
scroll to position [419, 0]
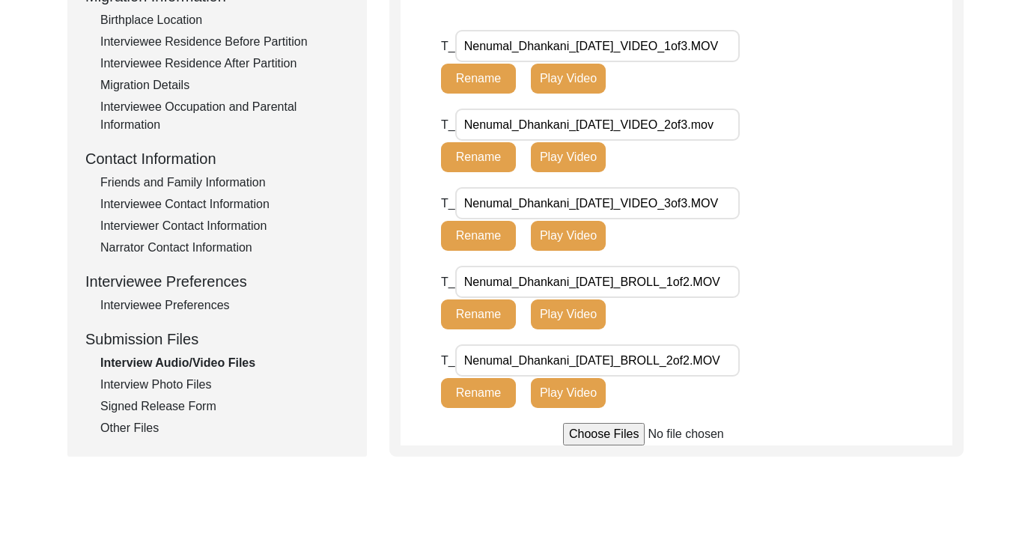
click at [867, 176] on div "T_ Nenumal_Dhankani_10-03-2025_VIDEO_2of3.mov Rename Play Video" at bounding box center [696, 148] width 511 height 79
